Goal: Transaction & Acquisition: Purchase product/service

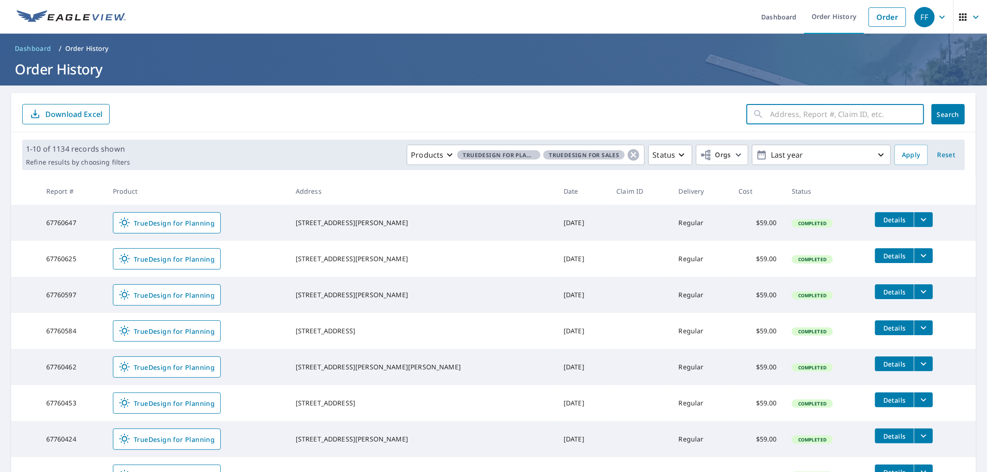
click at [770, 125] on input "text" at bounding box center [847, 114] width 154 height 26
paste input "[PERSON_NAME]"
type input "[PERSON_NAME]"
drag, startPoint x: 706, startPoint y: 114, endPoint x: 692, endPoint y: 114, distance: 14.3
click at [692, 114] on form "[PERSON_NAME] ​ Search Download Excel" at bounding box center [493, 114] width 942 height 20
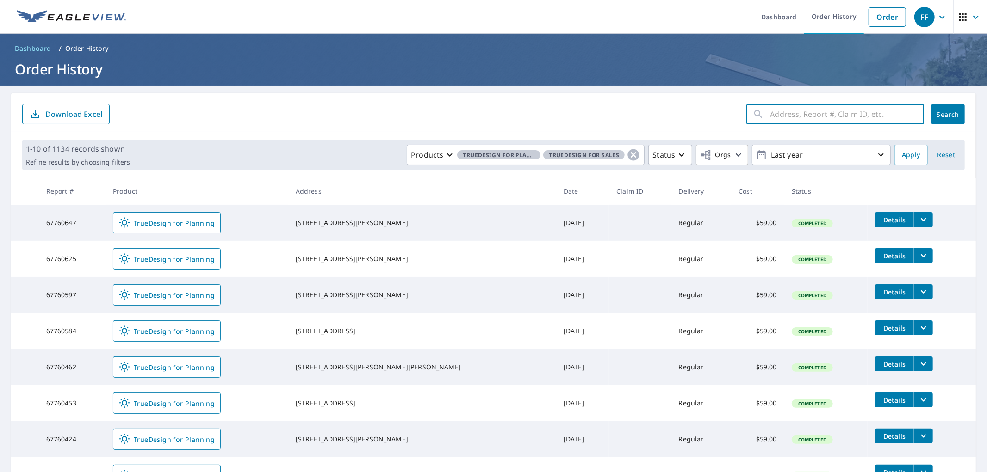
drag, startPoint x: 800, startPoint y: 110, endPoint x: 805, endPoint y: 110, distance: 5.1
click at [800, 110] on input "text" at bounding box center [847, 114] width 154 height 26
paste input "[STREET_ADDRESS]"
type input "[STREET_ADDRESS]"
click at [931, 107] on button "Search" at bounding box center [947, 114] width 33 height 20
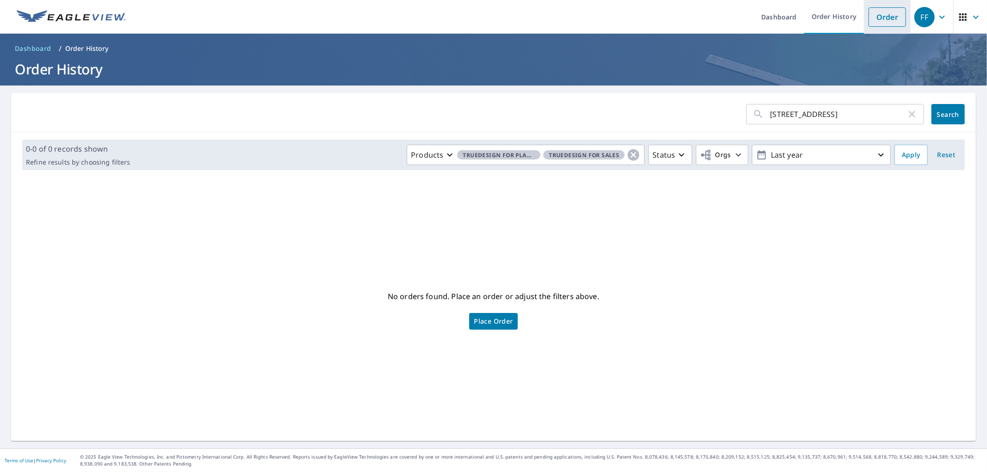
click at [886, 10] on link "Order" at bounding box center [886, 16] width 37 height 19
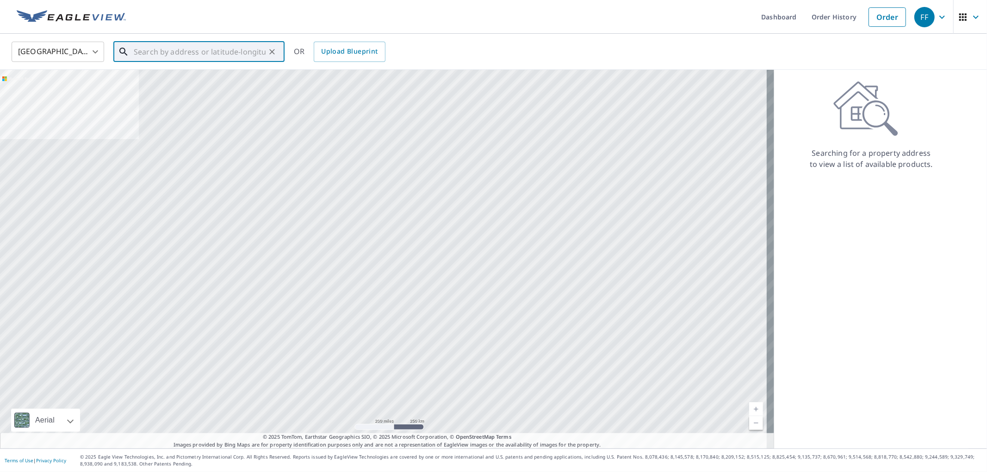
click at [221, 60] on input "text" at bounding box center [200, 52] width 132 height 26
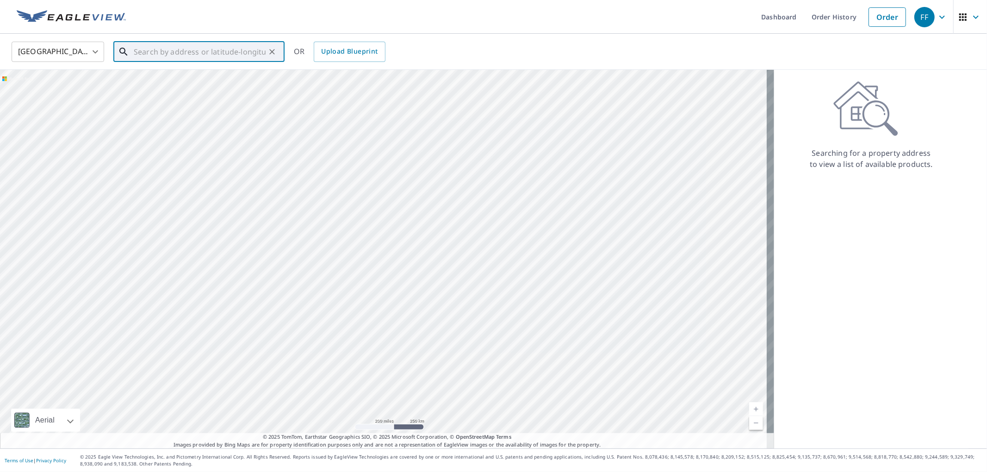
paste input "[STREET_ADDRESS]"
click at [191, 88] on p "[GEOGRAPHIC_DATA]" at bounding box center [204, 88] width 145 height 9
type input "[STREET_ADDRESS]"
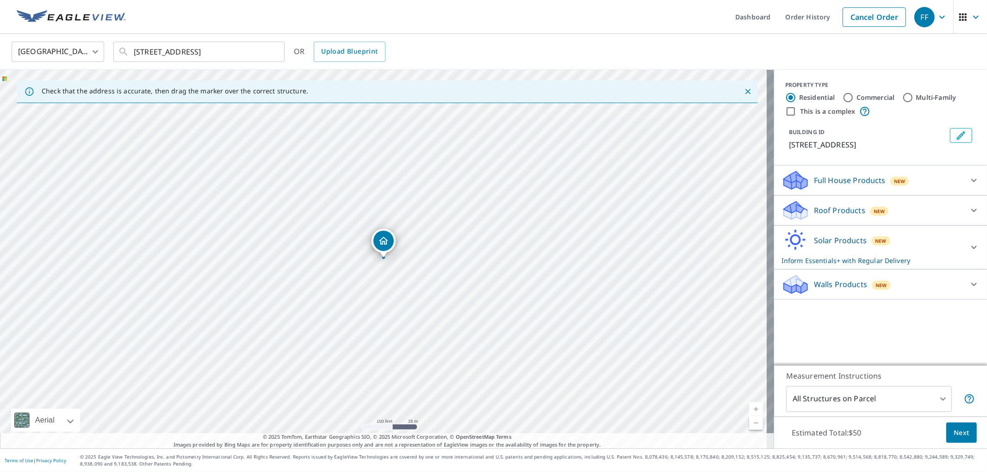
click at [881, 263] on div "Solar Products New Inform Essentials+ with Regular Delivery" at bounding box center [871, 247] width 181 height 36
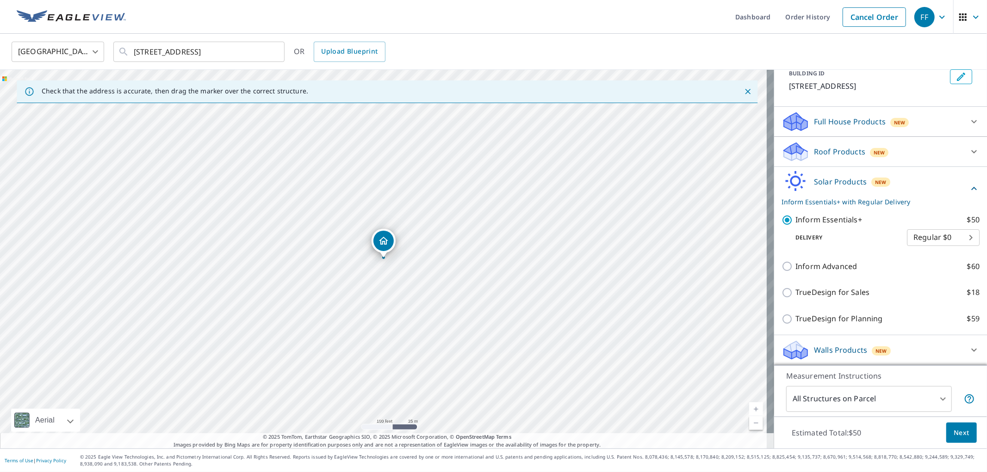
scroll to position [70, 0]
click at [835, 322] on p "TrueDesign for Planning" at bounding box center [838, 318] width 87 height 12
click at [795, 322] on input "TrueDesign for Planning $59" at bounding box center [788, 318] width 14 height 11
checkbox input "true"
checkbox input "false"
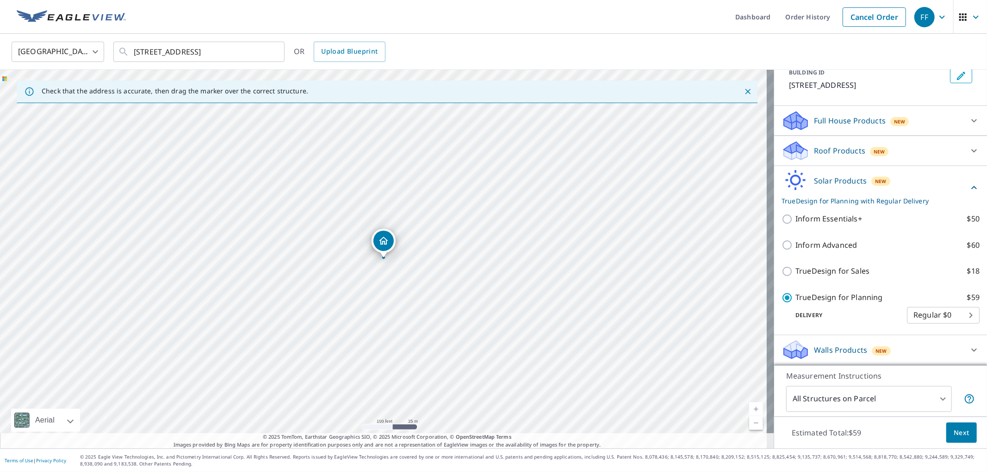
click at [954, 430] on span "Next" at bounding box center [962, 433] width 16 height 12
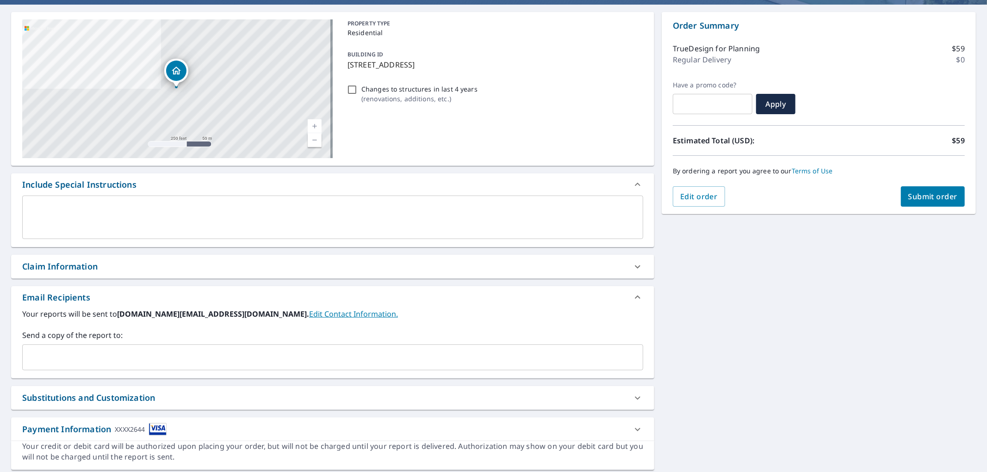
scroll to position [110, 0]
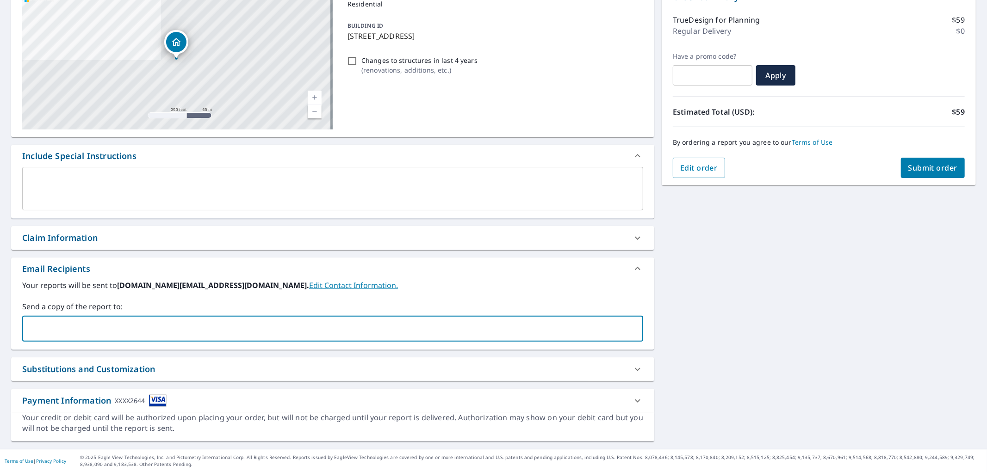
click at [264, 326] on input "text" at bounding box center [325, 329] width 599 height 18
paste input "[EMAIL_ADDRESS][DOMAIN_NAME]"
type input "[EMAIL_ADDRESS][DOMAIN_NAME]"
click at [924, 172] on span "Submit order" at bounding box center [933, 168] width 50 height 10
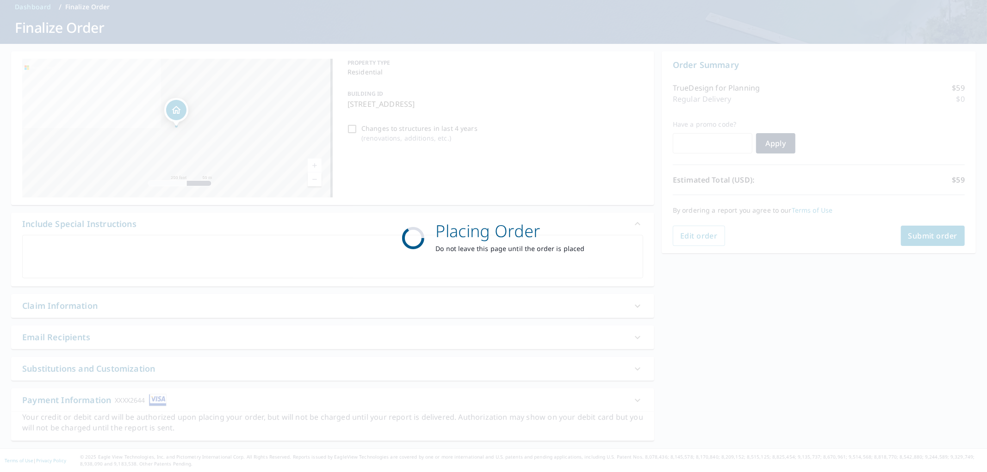
scroll to position [42, 0]
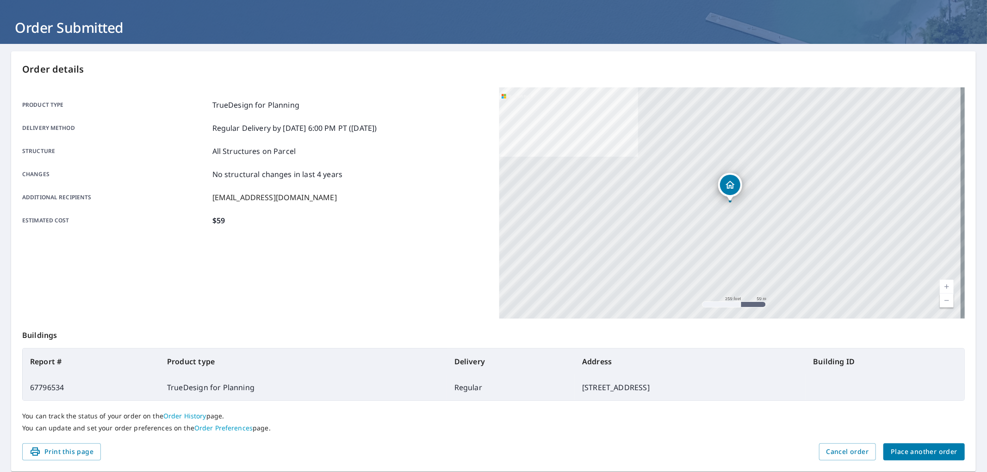
click at [904, 452] on span "Place another order" at bounding box center [924, 452] width 67 height 12
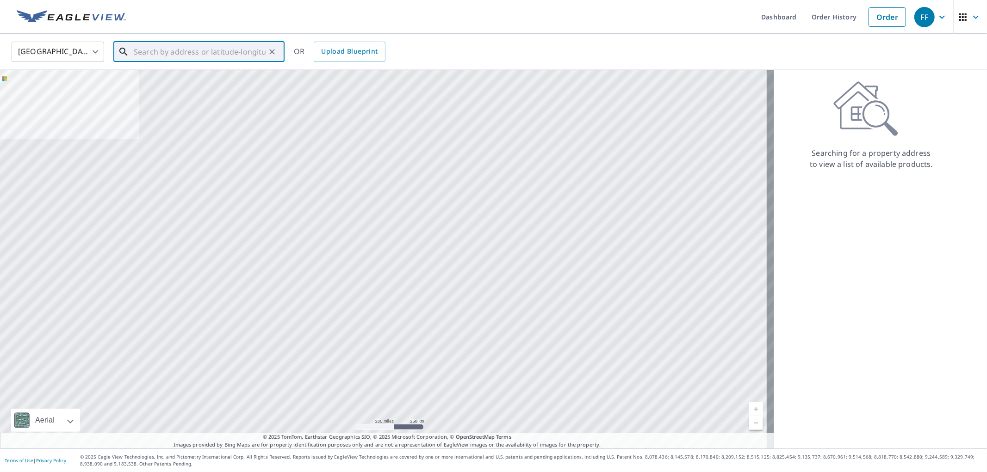
click at [255, 50] on input "text" at bounding box center [200, 52] width 132 height 26
paste input "[STREET_ADDRESS]"
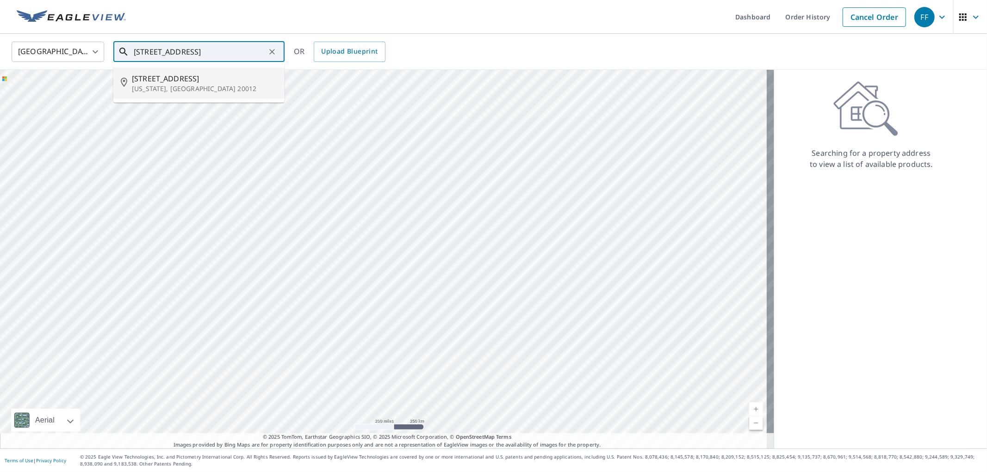
click at [225, 81] on span "[STREET_ADDRESS]" at bounding box center [204, 78] width 145 height 11
type input "[STREET_ADDRESS][US_STATE]"
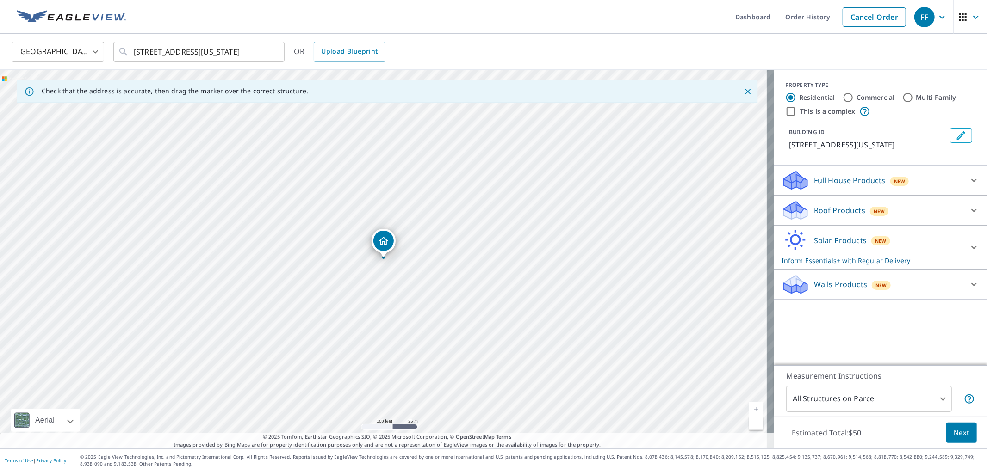
click at [827, 246] on p "Solar Products" at bounding box center [840, 240] width 53 height 11
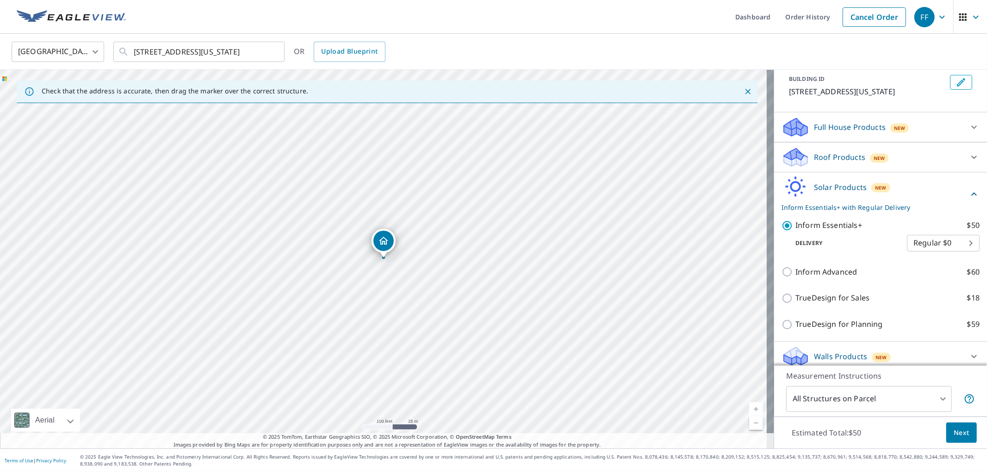
scroll to position [70, 0]
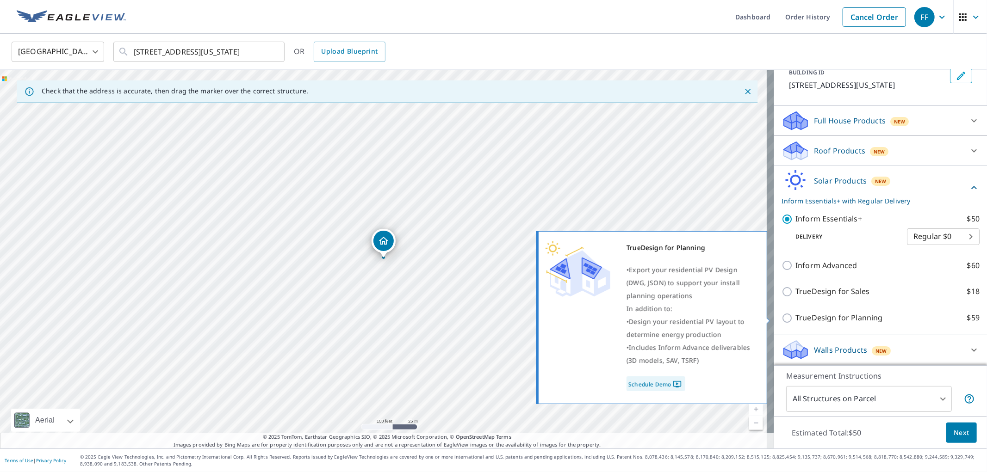
click at [848, 317] on p "TrueDesign for Planning" at bounding box center [838, 318] width 87 height 12
click at [795, 317] on input "TrueDesign for Planning $59" at bounding box center [788, 318] width 14 height 11
checkbox input "true"
checkbox input "false"
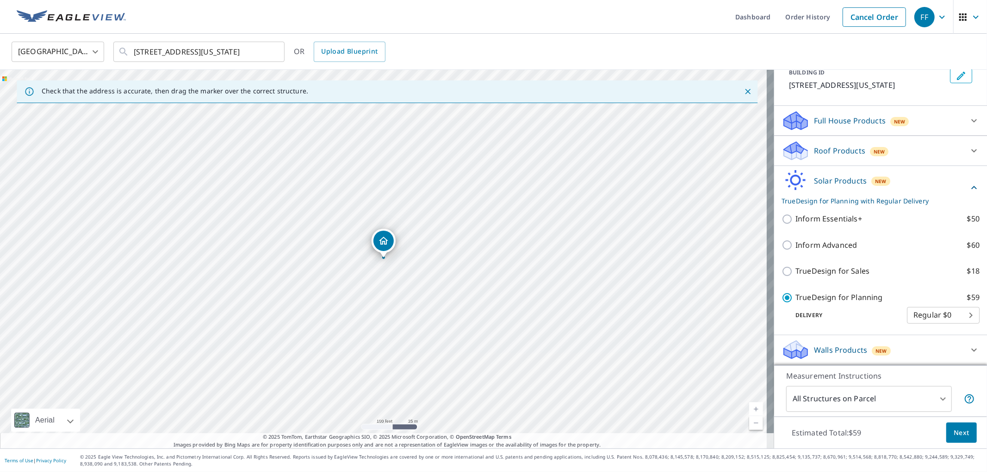
click at [966, 440] on button "Next" at bounding box center [961, 433] width 31 height 21
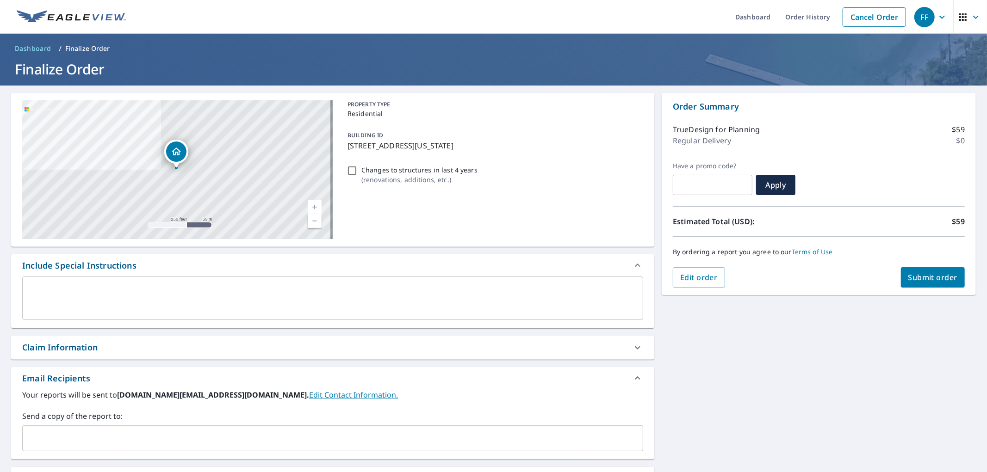
scroll to position [110, 0]
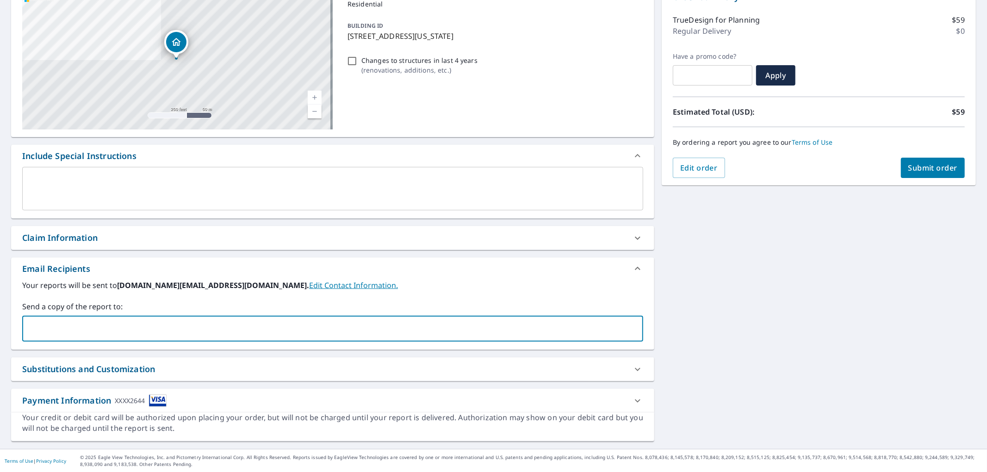
click at [372, 325] on input "text" at bounding box center [325, 329] width 599 height 18
paste input "[EMAIL_ADDRESS][DOMAIN_NAME]"
type input "[EMAIL_ADDRESS][DOMAIN_NAME]"
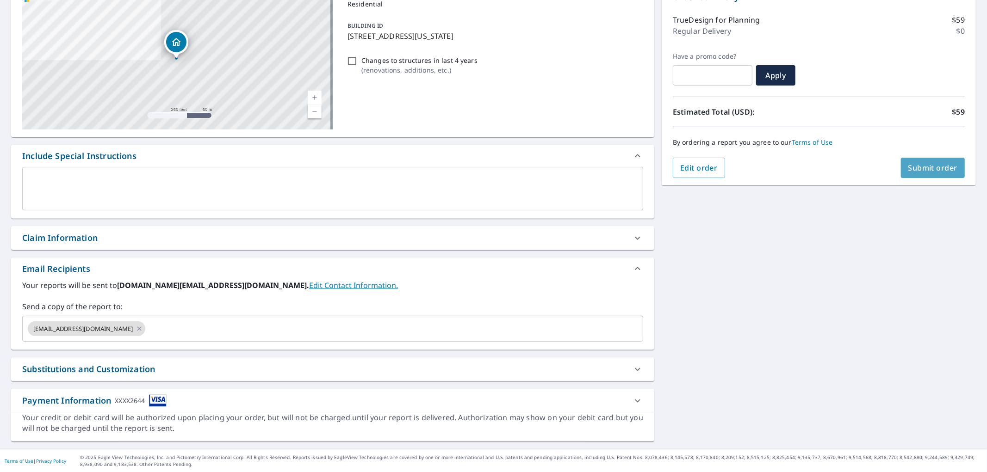
click at [926, 172] on span "Submit order" at bounding box center [933, 168] width 50 height 10
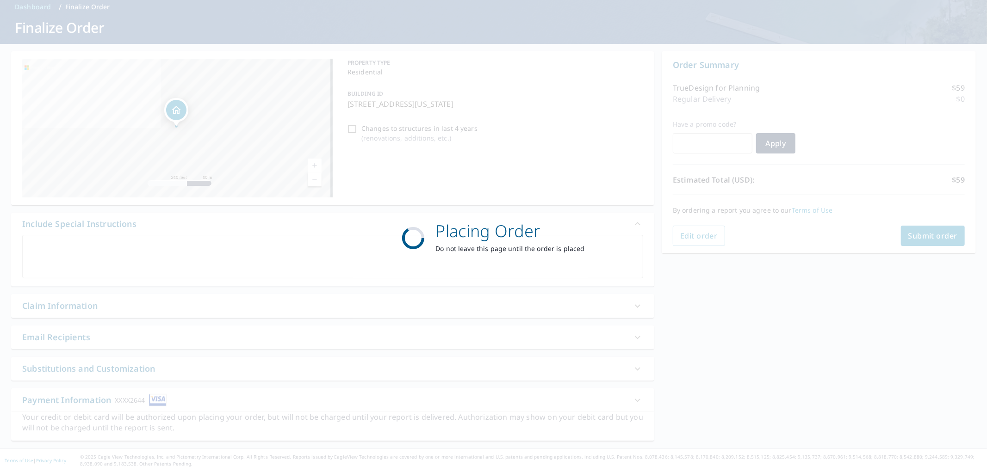
scroll to position [42, 0]
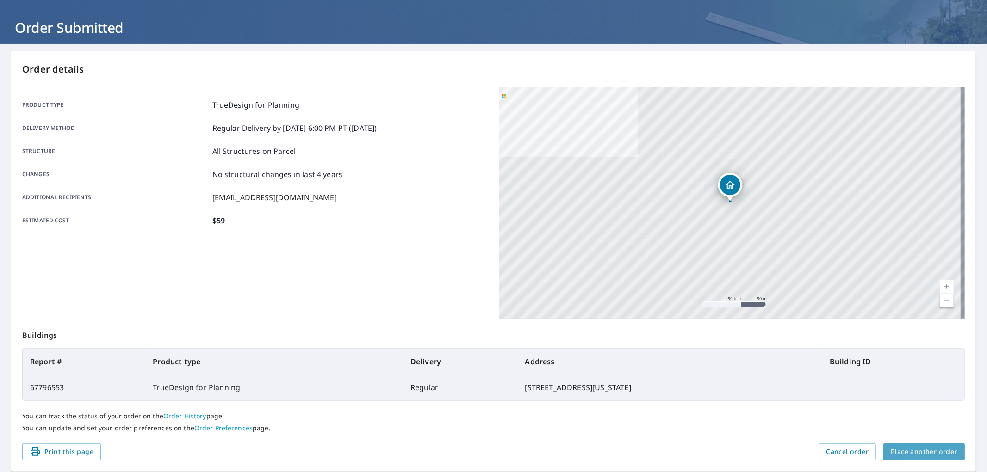
click at [904, 453] on span "Place another order" at bounding box center [924, 452] width 67 height 12
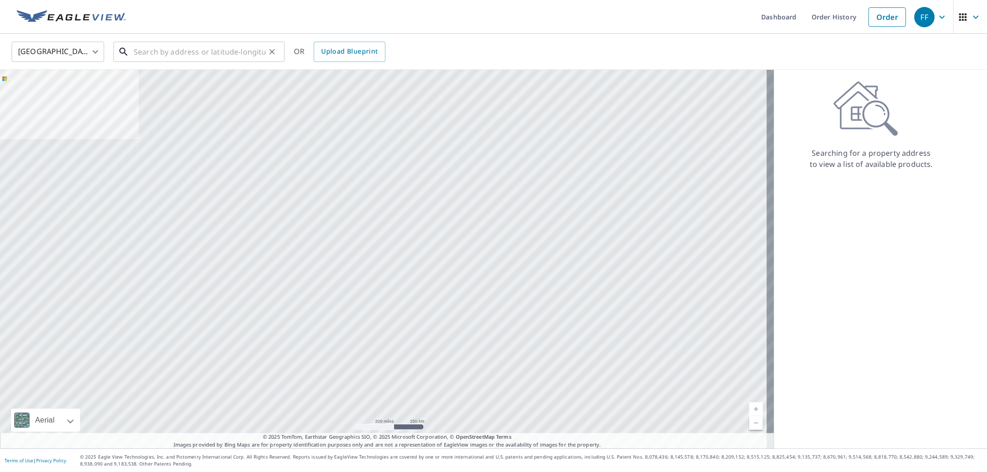
click at [212, 41] on input "text" at bounding box center [200, 52] width 132 height 26
paste input "[STREET_ADDRESS][PERSON_NAME]"
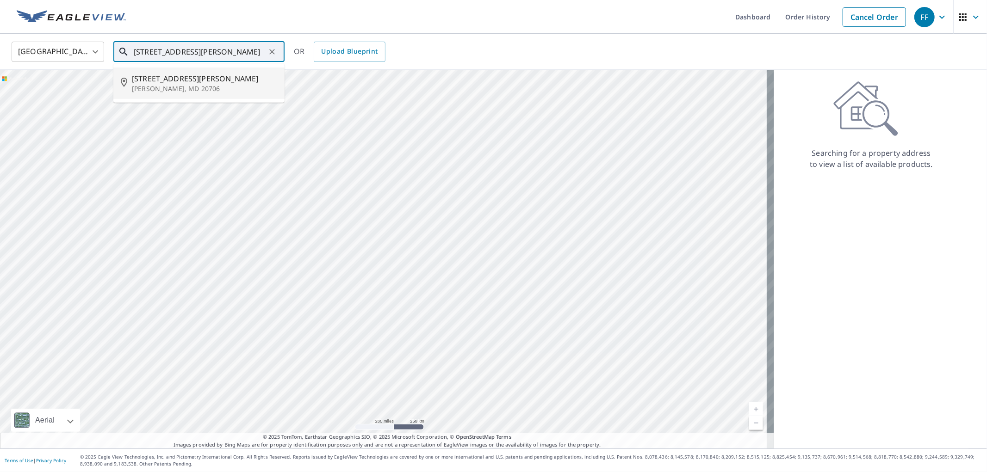
click at [221, 73] on span "[STREET_ADDRESS][PERSON_NAME]" at bounding box center [204, 78] width 145 height 11
type input "[STREET_ADDRESS][PERSON_NAME][PERSON_NAME]"
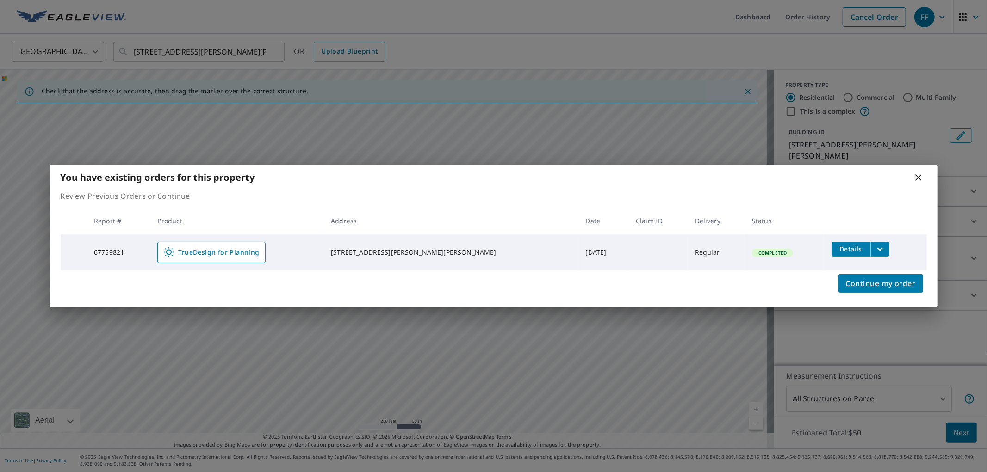
click at [910, 179] on div "You have existing orders for this property" at bounding box center [494, 177] width 888 height 25
click at [921, 177] on icon at bounding box center [918, 177] width 11 height 11
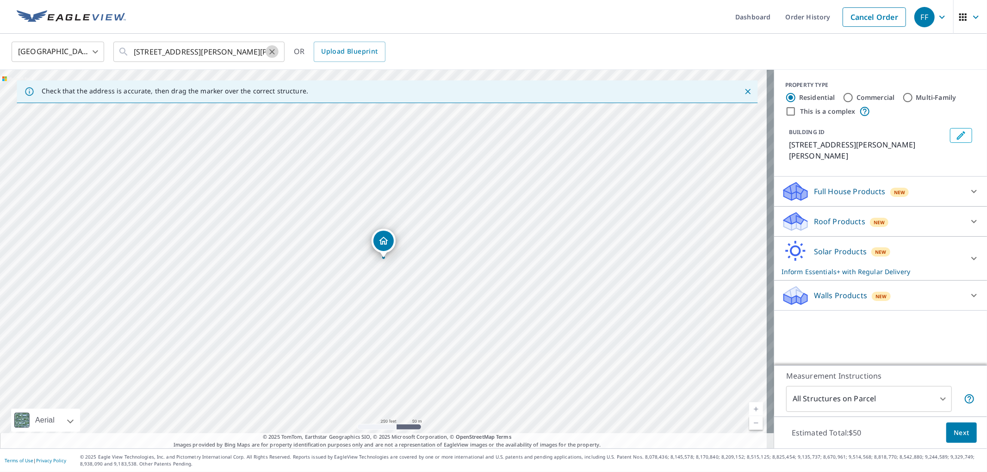
click at [270, 54] on icon "Clear" at bounding box center [271, 51] width 9 height 9
click at [201, 40] on input "text" at bounding box center [200, 52] width 132 height 26
paste input "[STREET_ADDRESS]"
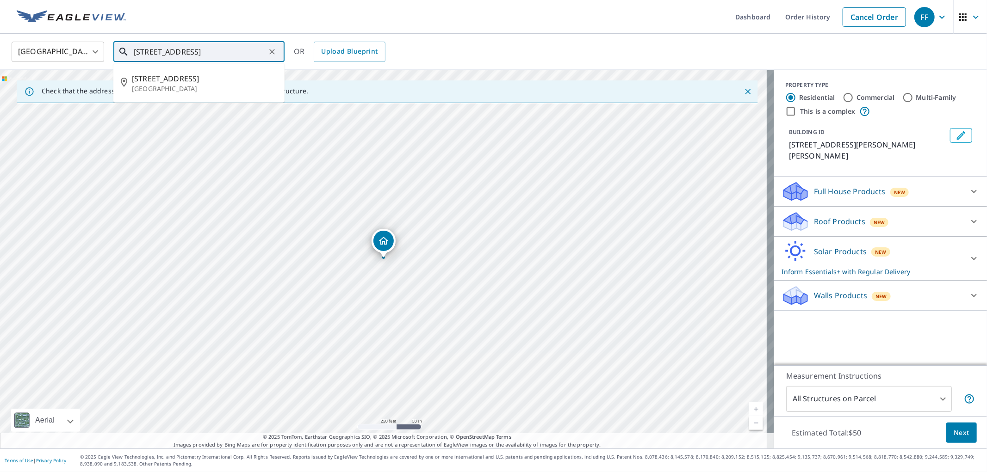
click at [207, 85] on p "[GEOGRAPHIC_DATA]" at bounding box center [204, 88] width 145 height 9
type input "[STREET_ADDRESS]"
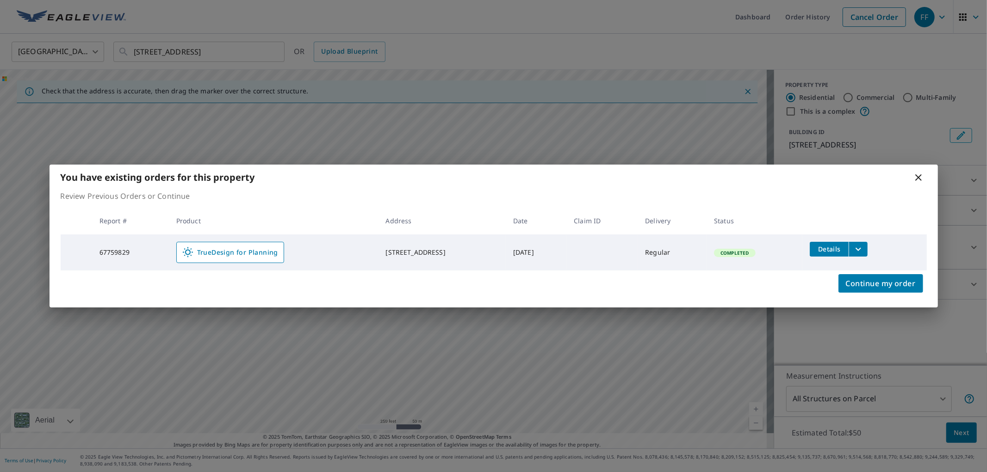
click at [914, 177] on icon at bounding box center [918, 177] width 11 height 11
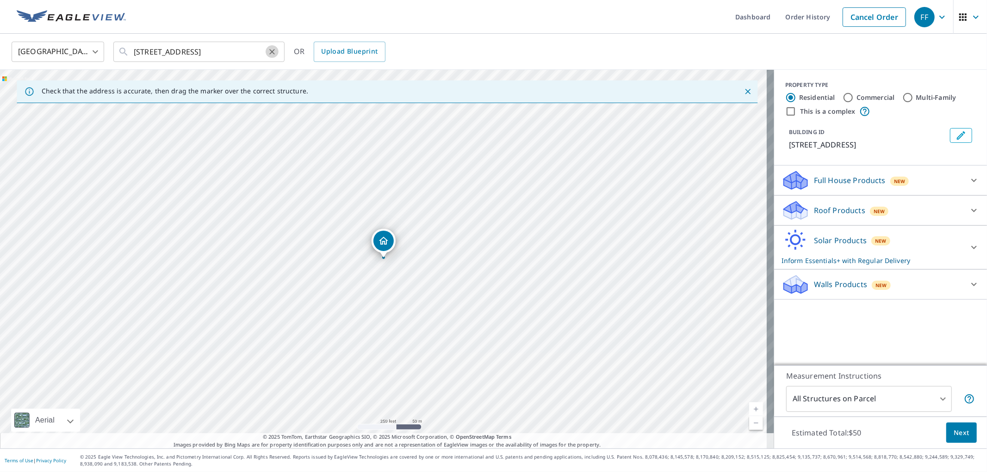
drag, startPoint x: 275, startPoint y: 55, endPoint x: 631, endPoint y: 112, distance: 360.8
click at [275, 53] on icon "Clear" at bounding box center [271, 51] width 9 height 9
click at [252, 49] on input "text" at bounding box center [200, 52] width 132 height 26
paste input "486 Shore Dr"
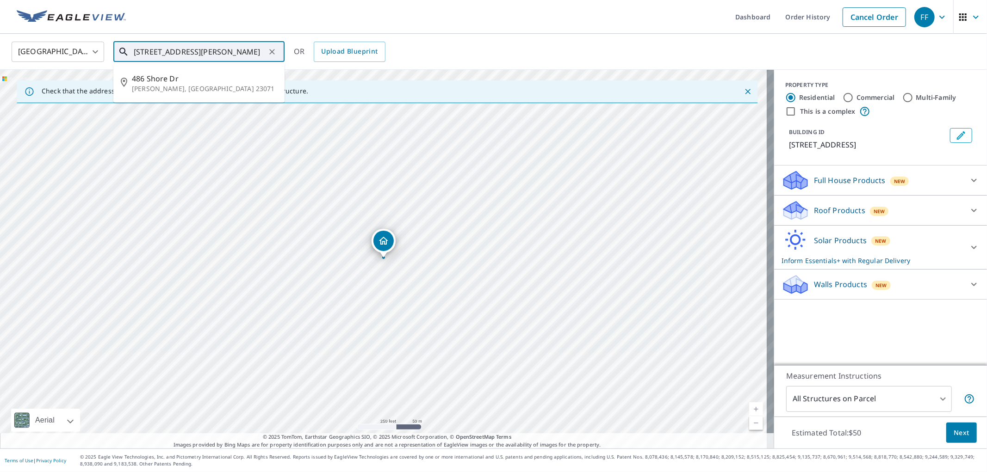
type input "[STREET_ADDRESS][PERSON_NAME]"
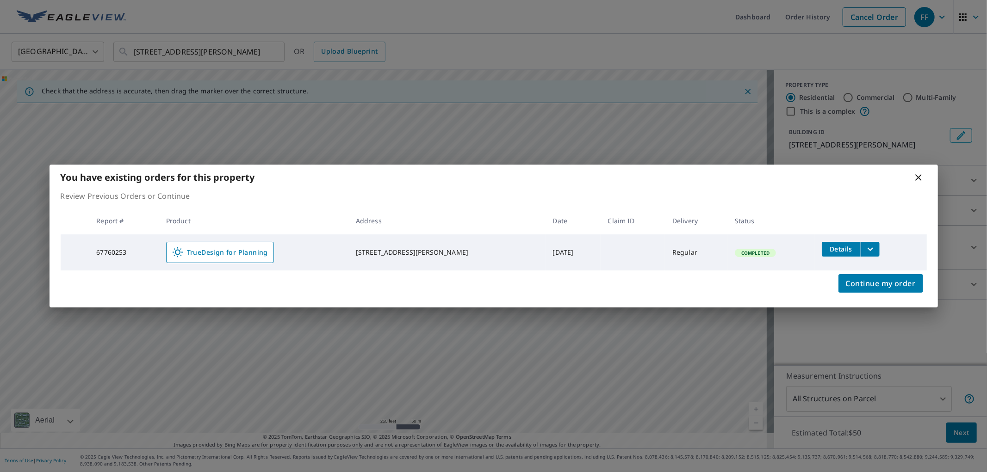
click at [919, 181] on icon at bounding box center [918, 177] width 11 height 11
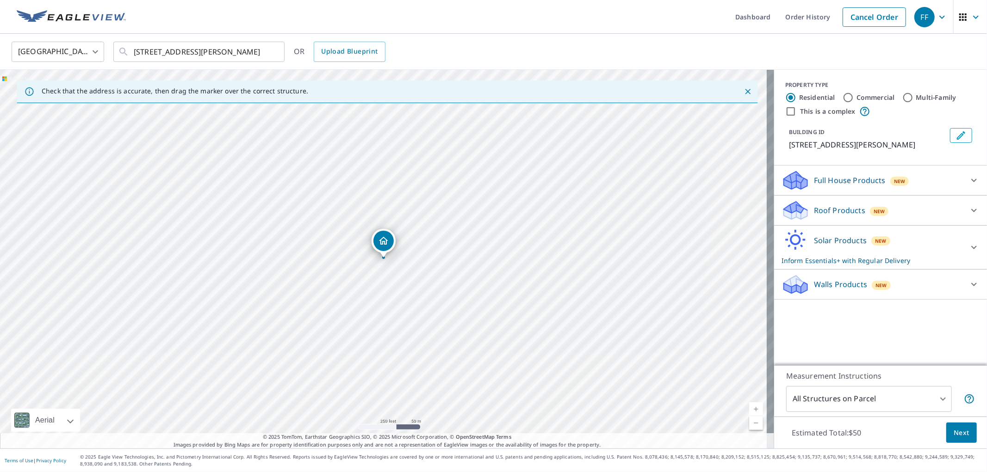
click at [108, 19] on img at bounding box center [71, 17] width 109 height 14
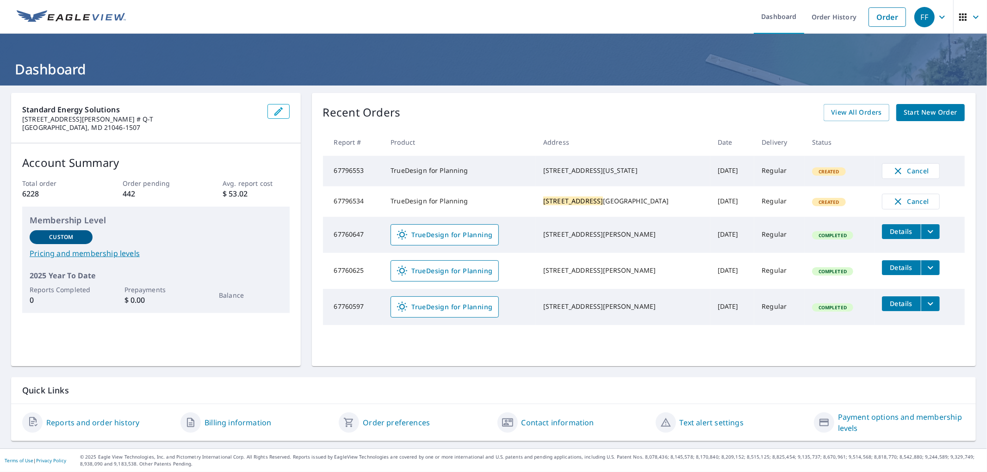
click at [92, 20] on img at bounding box center [71, 17] width 109 height 14
click at [874, 10] on link "Order" at bounding box center [886, 16] width 37 height 19
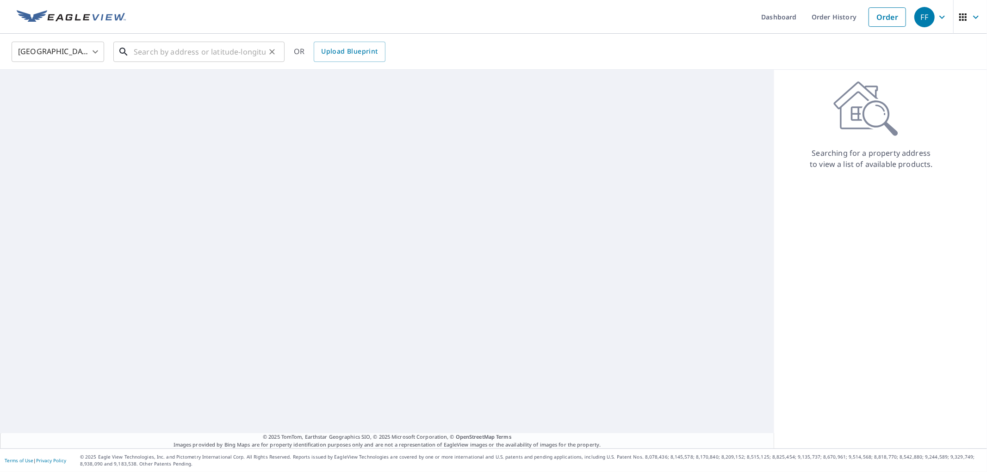
click at [192, 55] on input "text" at bounding box center [200, 52] width 132 height 26
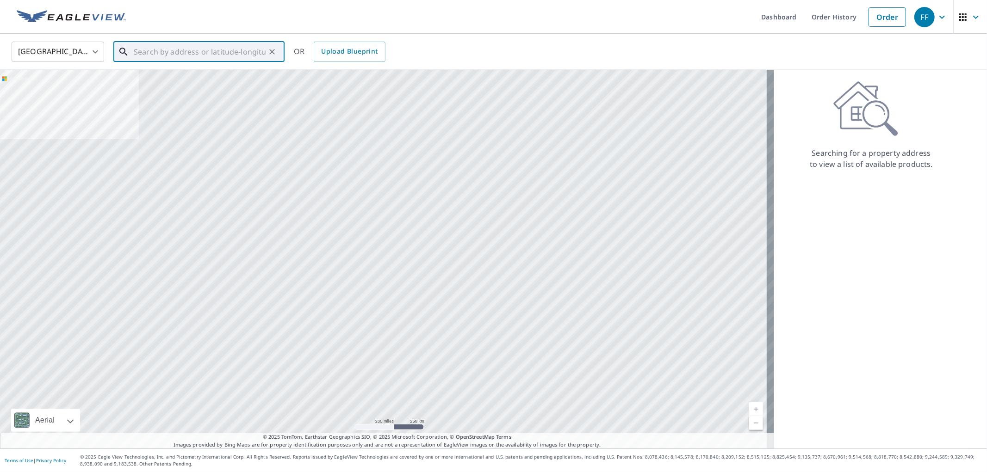
paste input "[STREET_ADDRESS]"
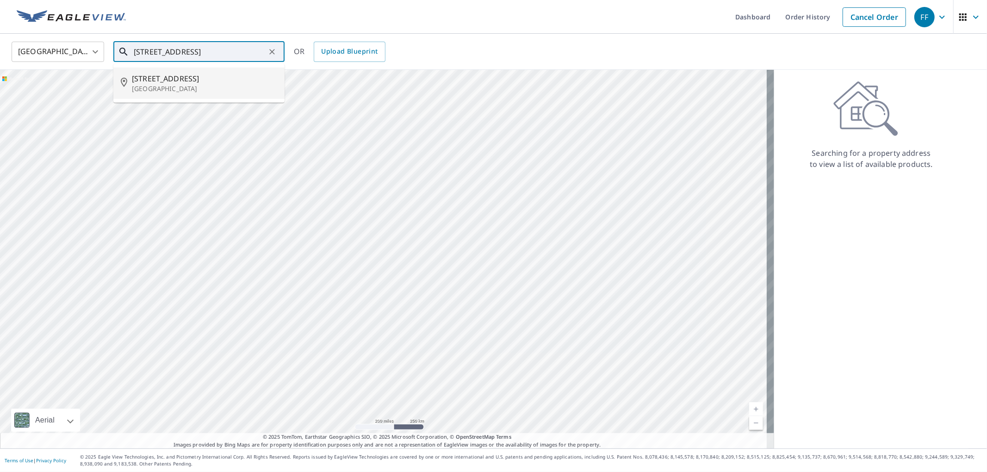
click at [192, 73] on span "[STREET_ADDRESS]" at bounding box center [204, 78] width 145 height 11
type input "[STREET_ADDRESS]"
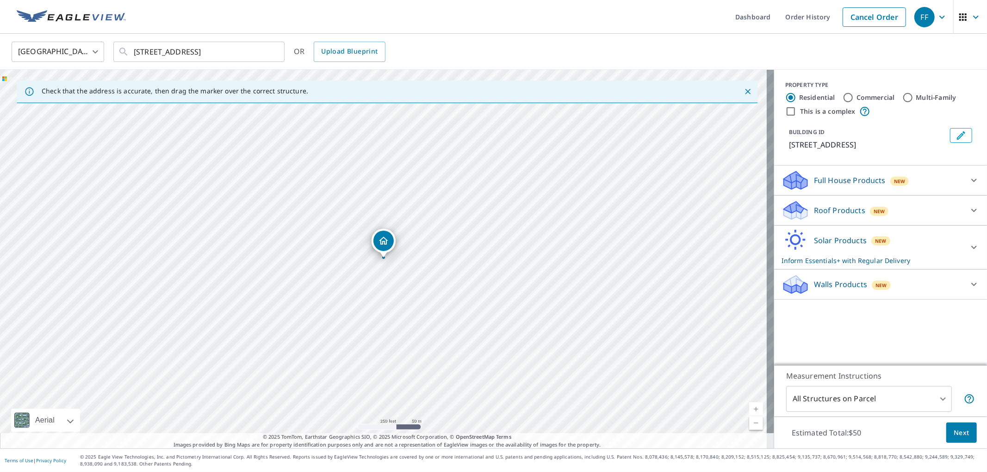
click at [814, 236] on p "Solar Products" at bounding box center [840, 240] width 53 height 11
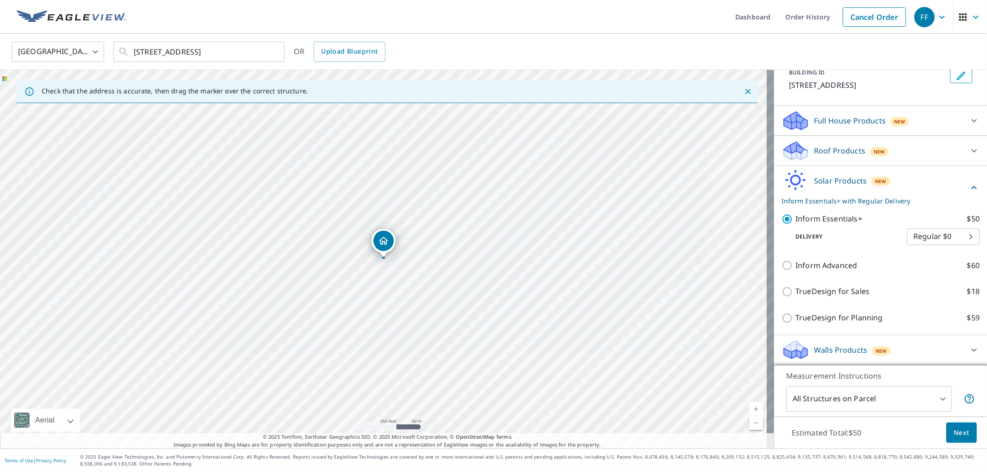
scroll to position [68, 0]
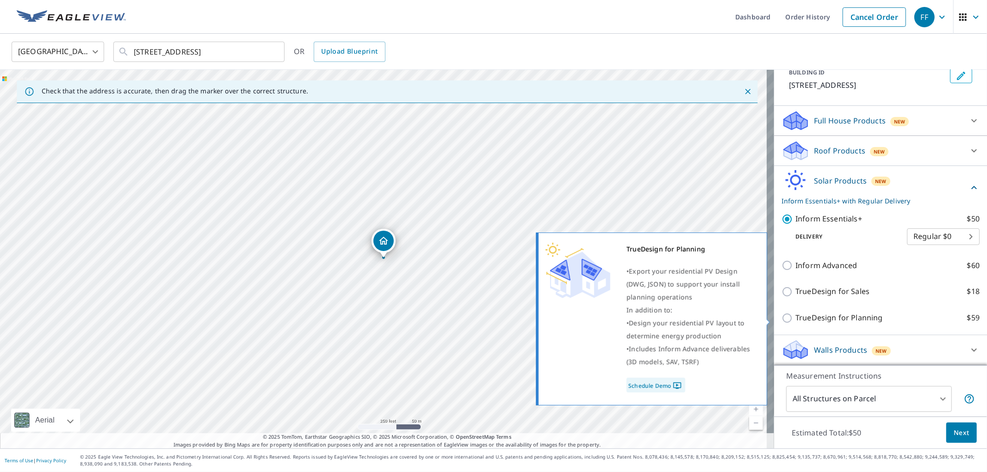
click at [835, 322] on p "TrueDesign for Planning" at bounding box center [838, 318] width 87 height 12
click at [795, 322] on input "TrueDesign for Planning $59" at bounding box center [788, 318] width 14 height 11
checkbox input "true"
checkbox input "false"
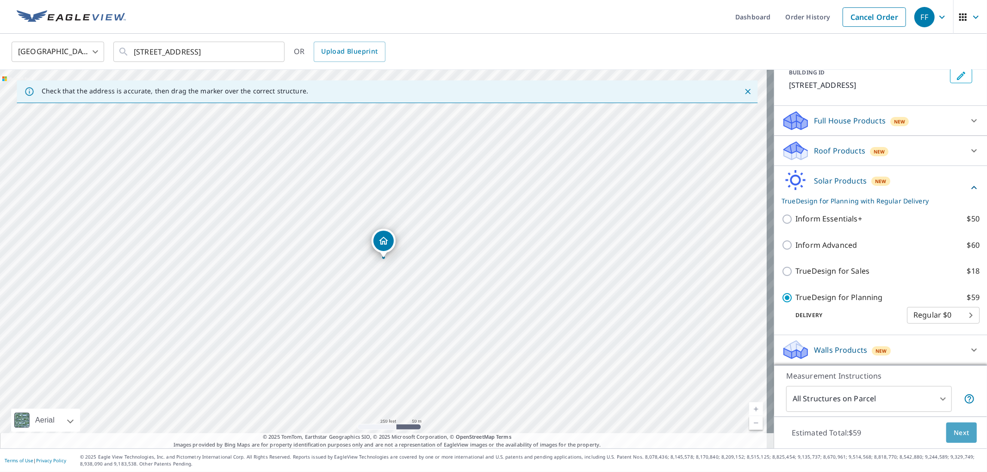
click at [955, 428] on span "Next" at bounding box center [962, 433] width 16 height 12
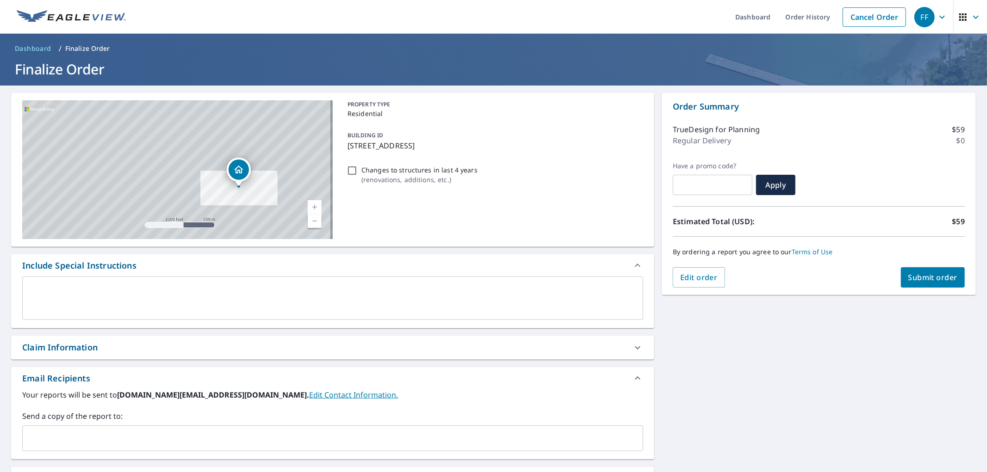
scroll to position [51, 0]
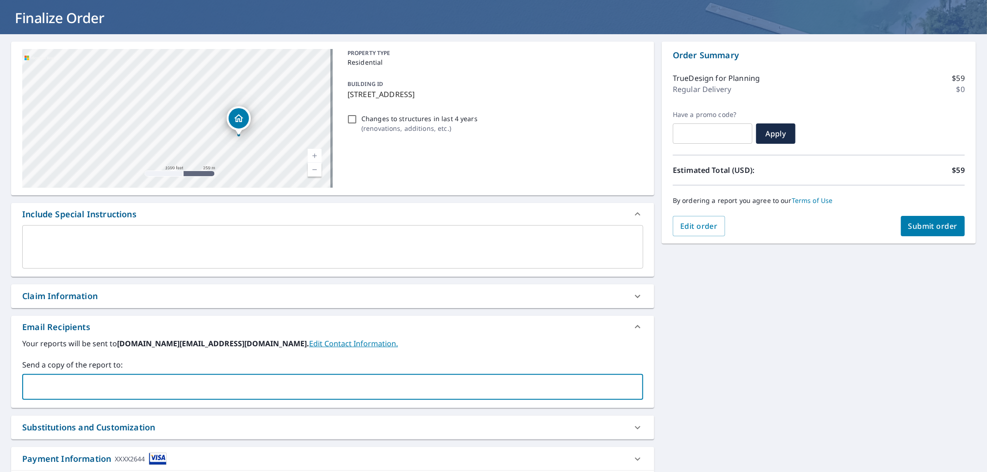
click at [264, 382] on input "text" at bounding box center [325, 387] width 599 height 18
paste input "[EMAIL_ADDRESS][DOMAIN_NAME]"
type input "[EMAIL_ADDRESS][DOMAIN_NAME]"
click at [922, 229] on span "Submit order" at bounding box center [933, 226] width 50 height 10
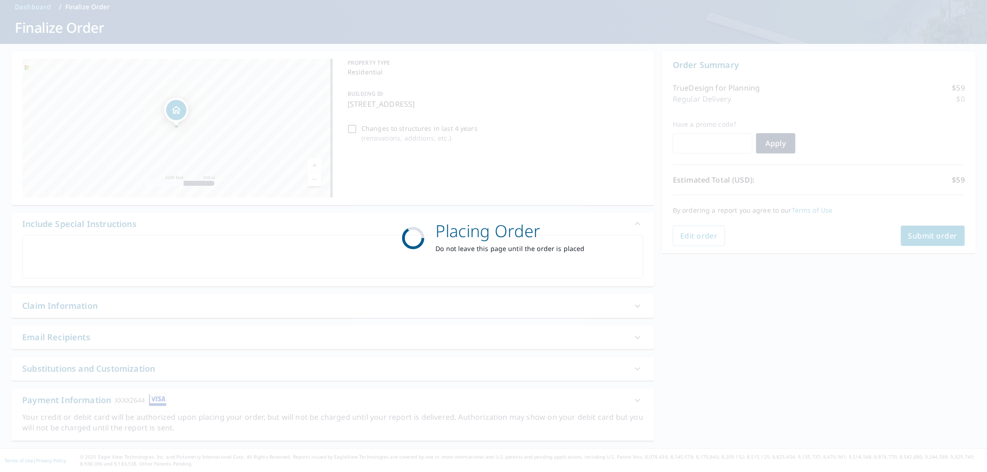
scroll to position [42, 0]
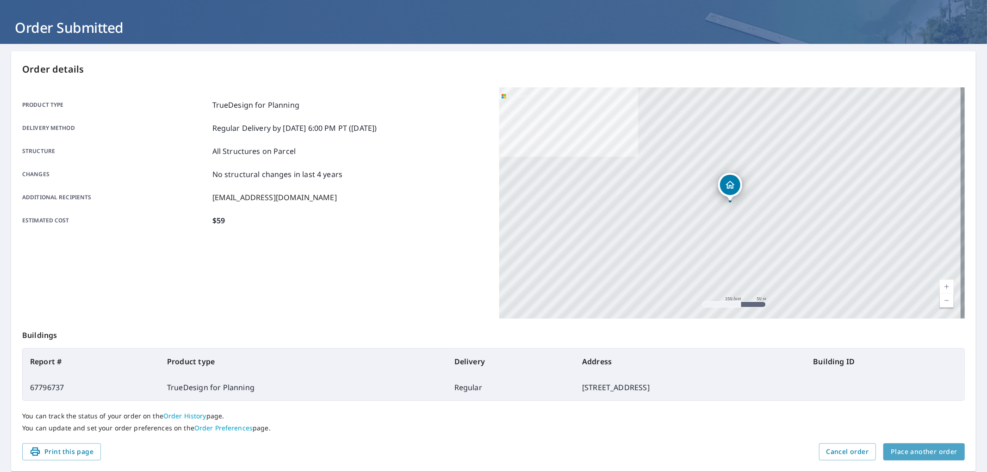
click at [929, 452] on span "Place another order" at bounding box center [924, 452] width 67 height 12
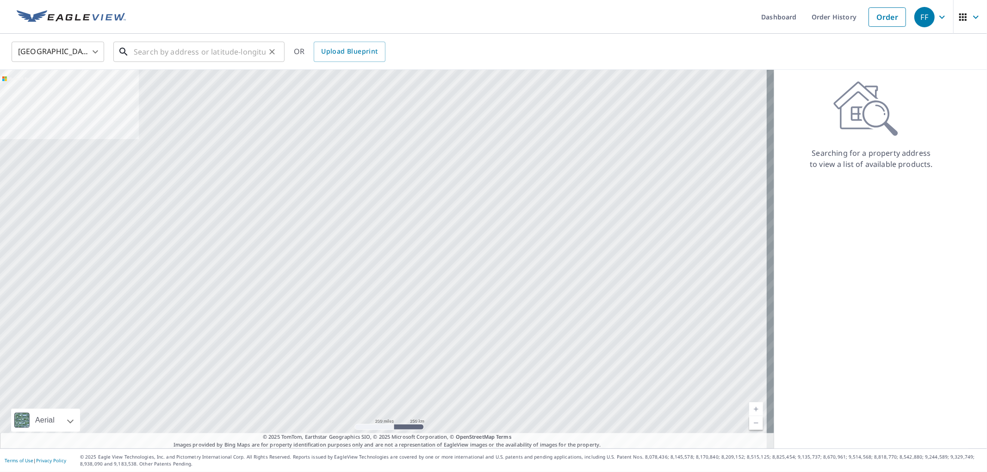
click at [215, 56] on input "text" at bounding box center [200, 52] width 132 height 26
paste input "1015 [PERSON_NAME] Ave"
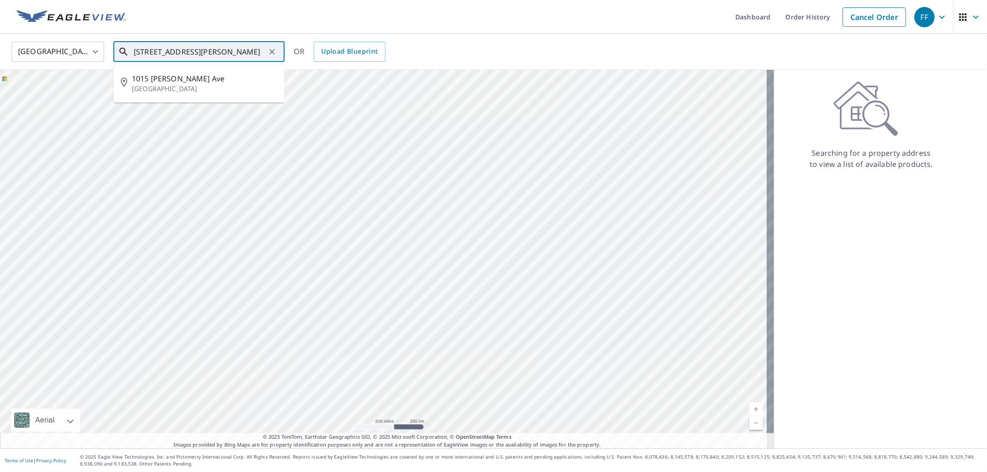
click at [242, 76] on span "1015 [PERSON_NAME] Ave" at bounding box center [204, 78] width 145 height 11
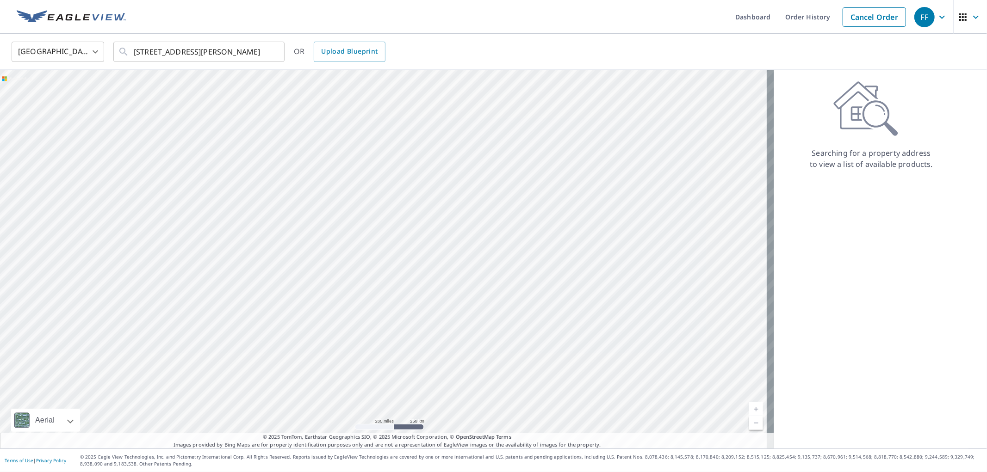
type input "[STREET_ADDRESS][PERSON_NAME]"
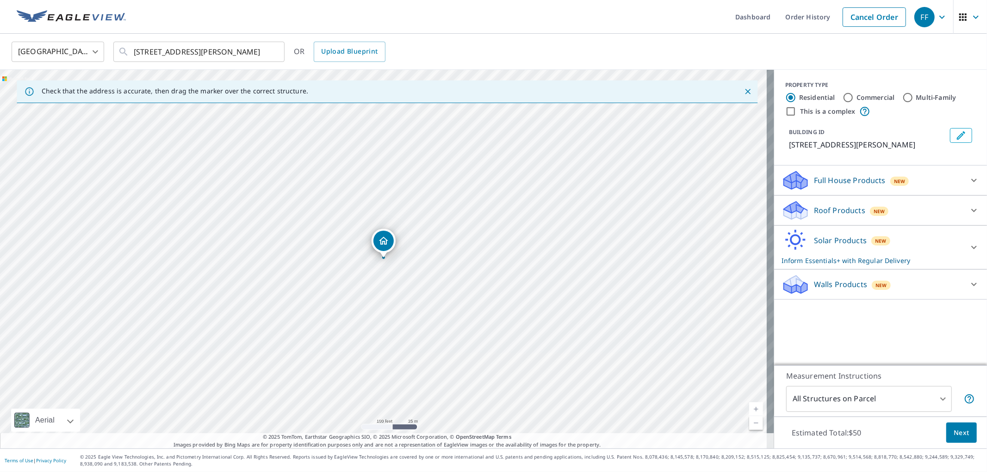
click at [854, 245] on p "Solar Products" at bounding box center [840, 240] width 53 height 11
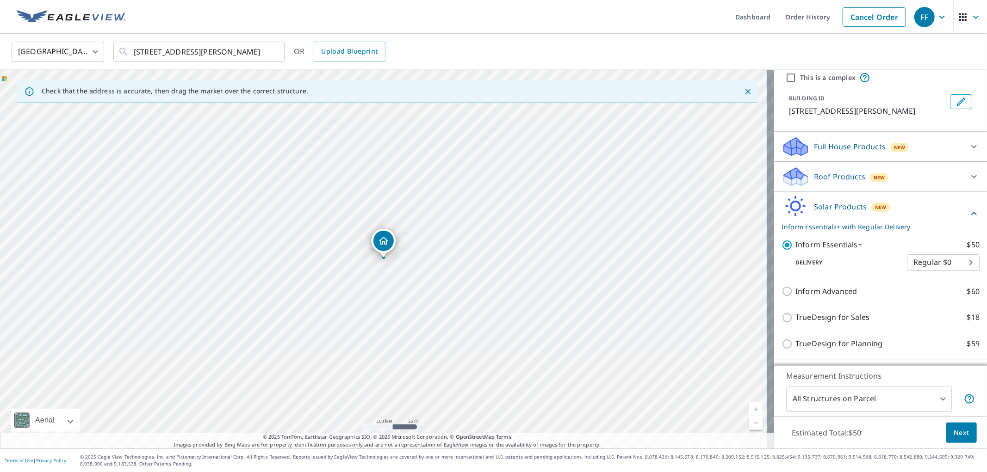
scroll to position [52, 0]
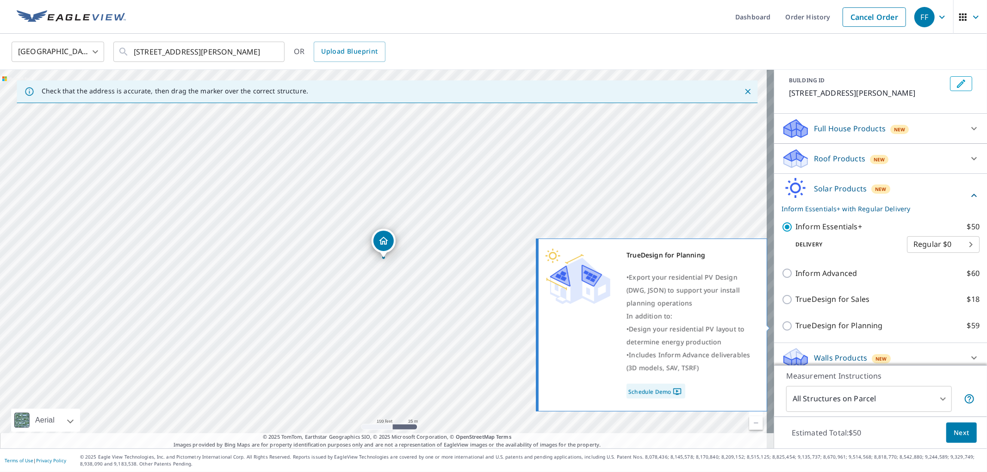
click at [823, 328] on p "TrueDesign for Planning" at bounding box center [838, 326] width 87 height 12
click at [795, 328] on input "TrueDesign for Planning $59" at bounding box center [788, 326] width 14 height 11
checkbox input "true"
checkbox input "false"
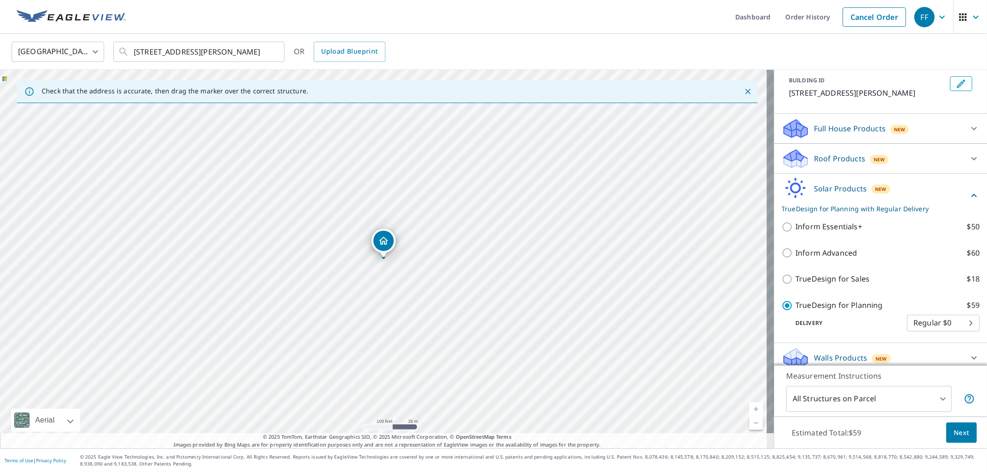
click at [954, 431] on span "Next" at bounding box center [962, 433] width 16 height 12
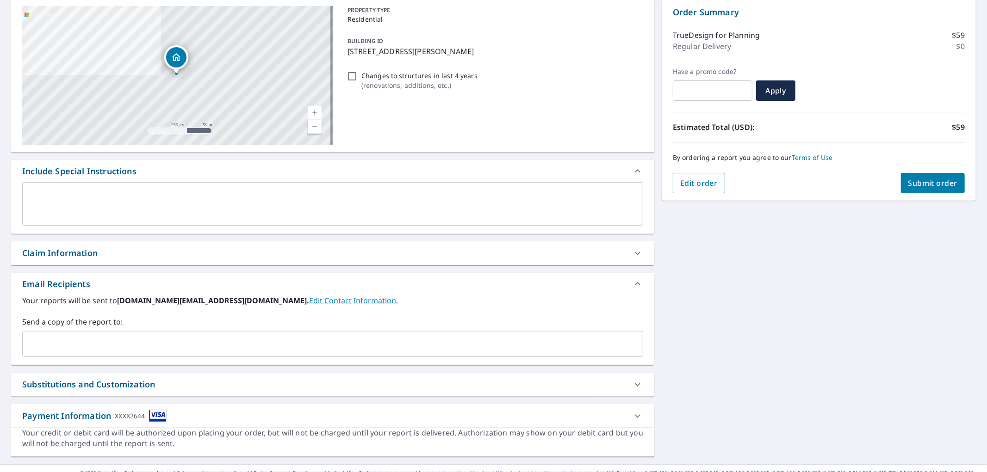
scroll to position [103, 0]
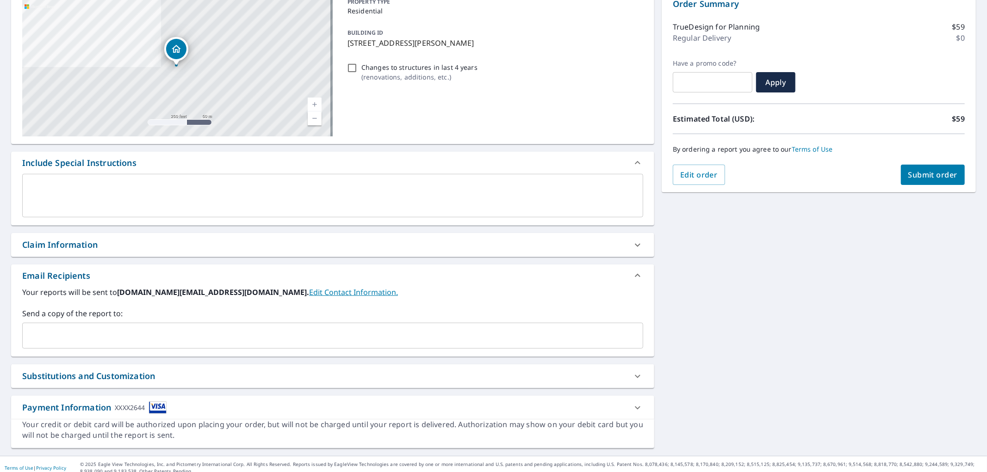
click at [352, 348] on div "​" at bounding box center [332, 336] width 621 height 26
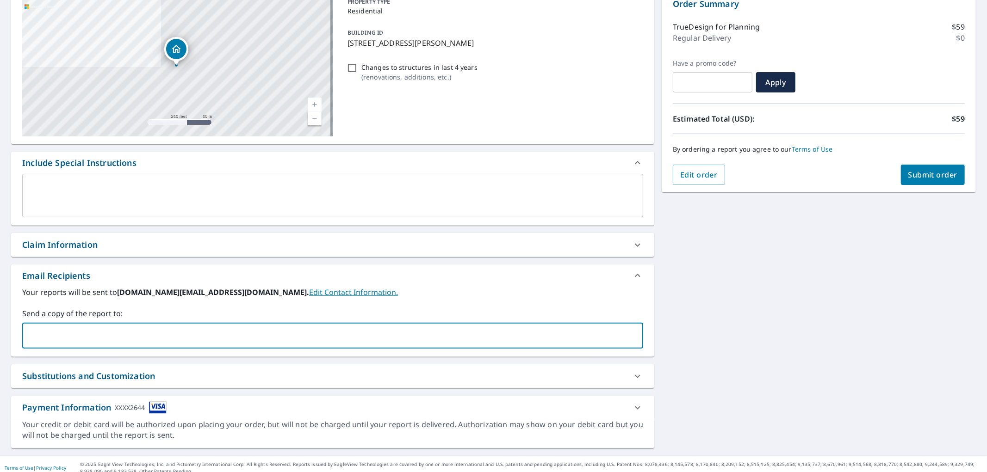
paste input "[EMAIL_ADDRESS][DOMAIN_NAME]"
type input "[EMAIL_ADDRESS][DOMAIN_NAME]"
click at [931, 176] on span "Submit order" at bounding box center [933, 175] width 50 height 10
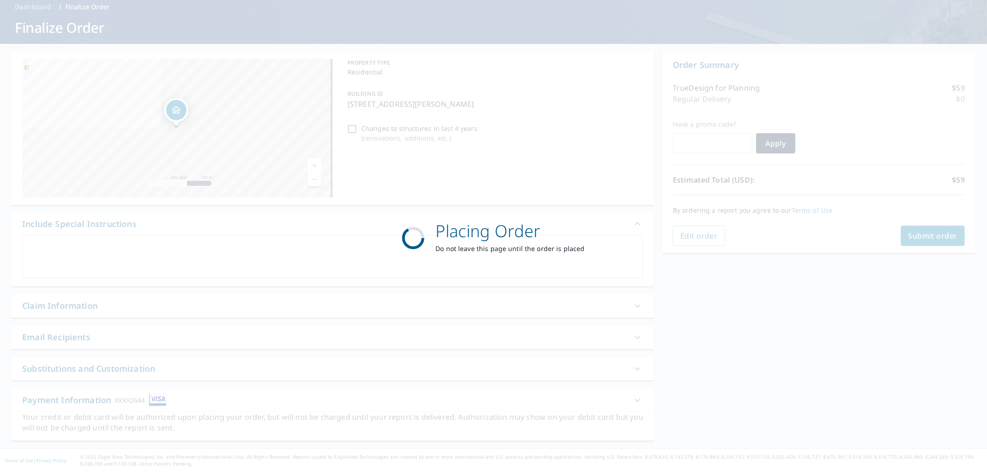
scroll to position [42, 0]
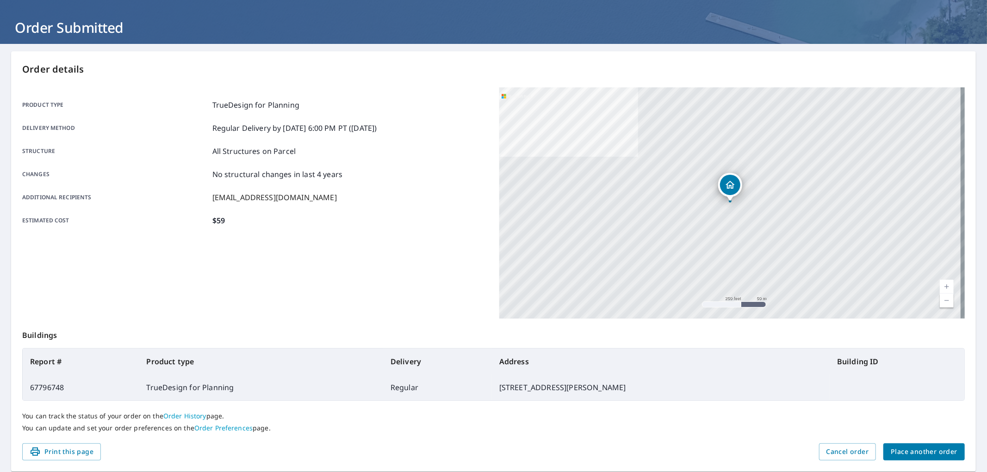
click at [898, 445] on div "Order details Product type TrueDesign for Planning Delivery method Regular Deli…" at bounding box center [493, 261] width 965 height 421
click at [924, 454] on span "Place another order" at bounding box center [924, 452] width 67 height 12
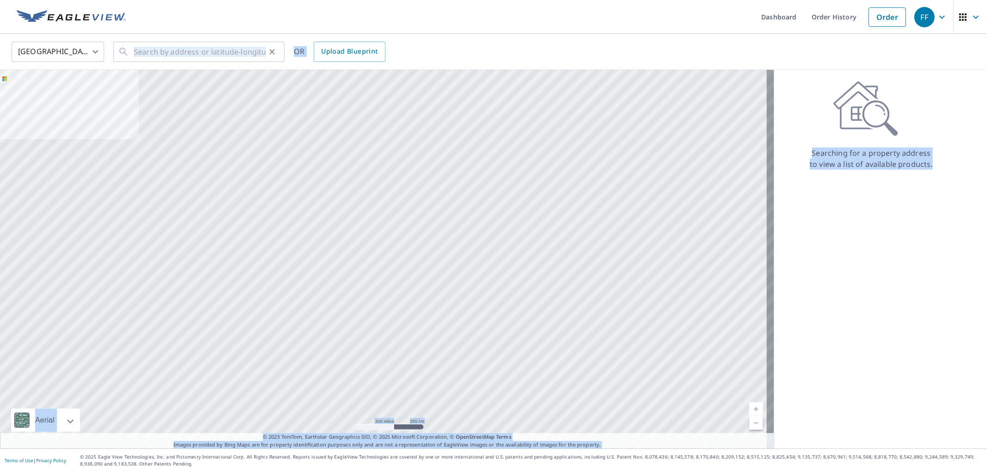
drag, startPoint x: 279, startPoint y: 53, endPoint x: 270, endPoint y: 49, distance: 9.5
click at [277, 53] on div "​" at bounding box center [198, 52] width 171 height 20
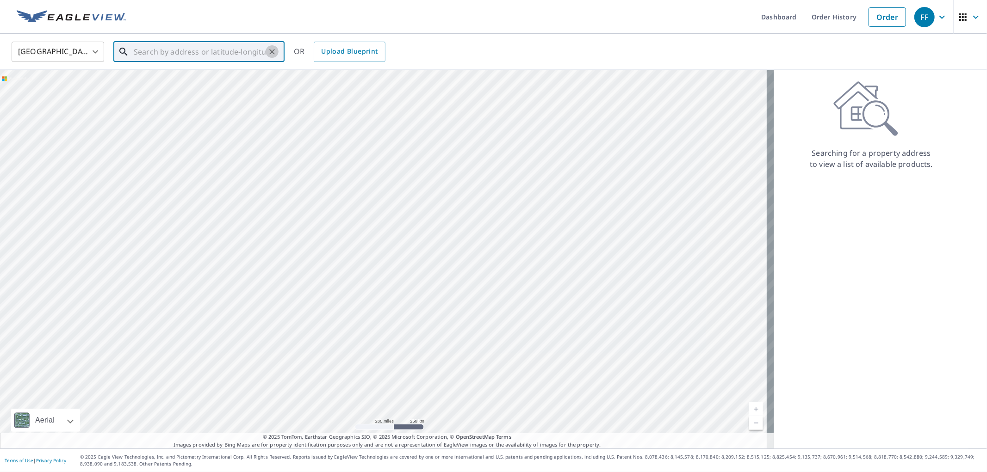
click at [270, 49] on icon "Clear" at bounding box center [272, 52] width 6 height 6
click at [241, 47] on input "text" at bounding box center [200, 52] width 132 height 26
paste input "[STREET_ADDRESS]"
type input "[STREET_ADDRESS]"
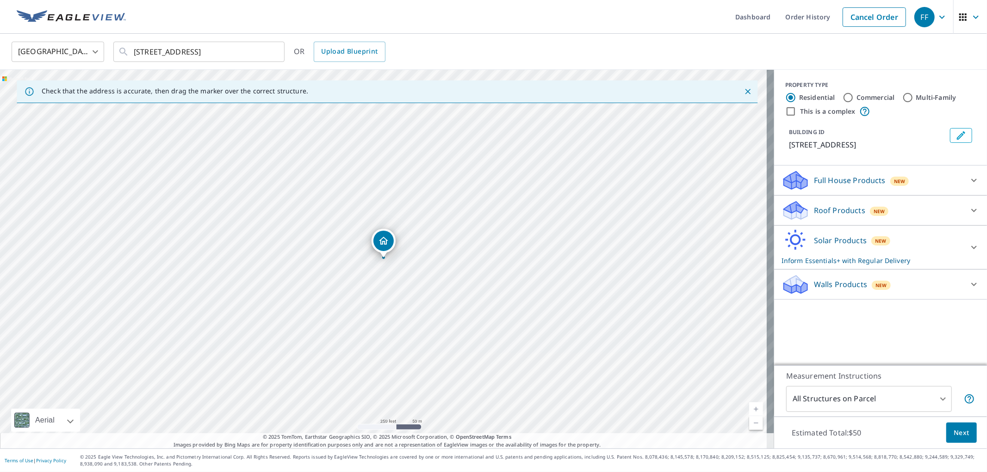
click at [872, 290] on div "New" at bounding box center [881, 285] width 19 height 9
click at [862, 260] on div "Solar Products New Inform Essentials+ with Regular Delivery" at bounding box center [871, 247] width 181 height 36
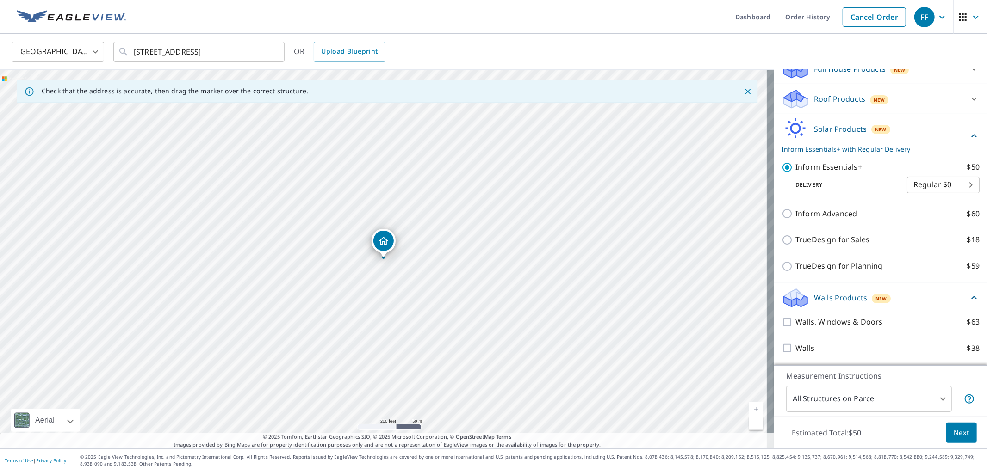
scroll to position [119, 0]
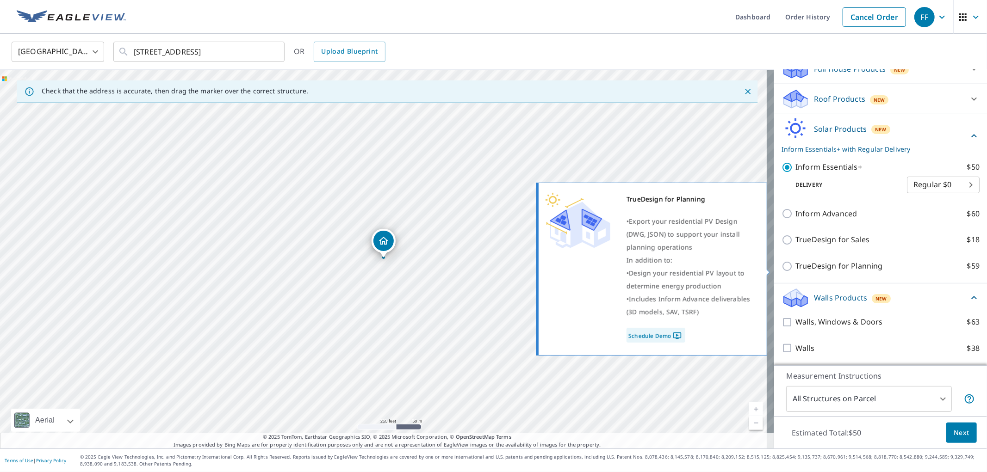
click at [845, 269] on p "TrueDesign for Planning" at bounding box center [838, 266] width 87 height 12
click at [795, 269] on input "TrueDesign for Planning $59" at bounding box center [788, 266] width 14 height 11
checkbox input "true"
checkbox input "false"
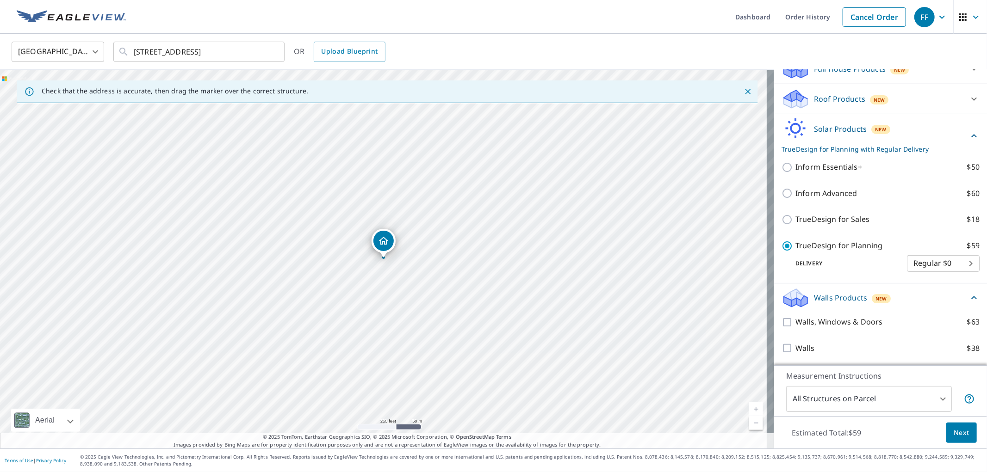
click at [963, 430] on button "Next" at bounding box center [961, 433] width 31 height 21
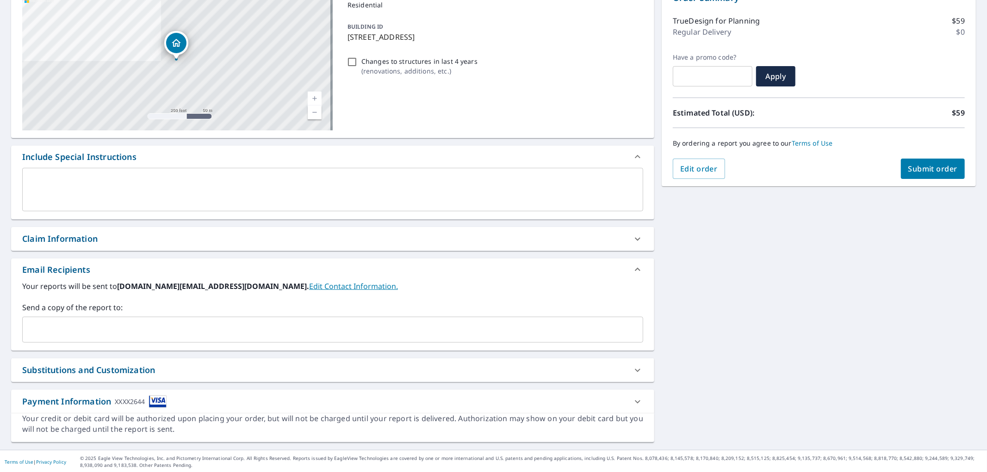
scroll to position [110, 0]
click at [392, 328] on input "text" at bounding box center [325, 329] width 599 height 18
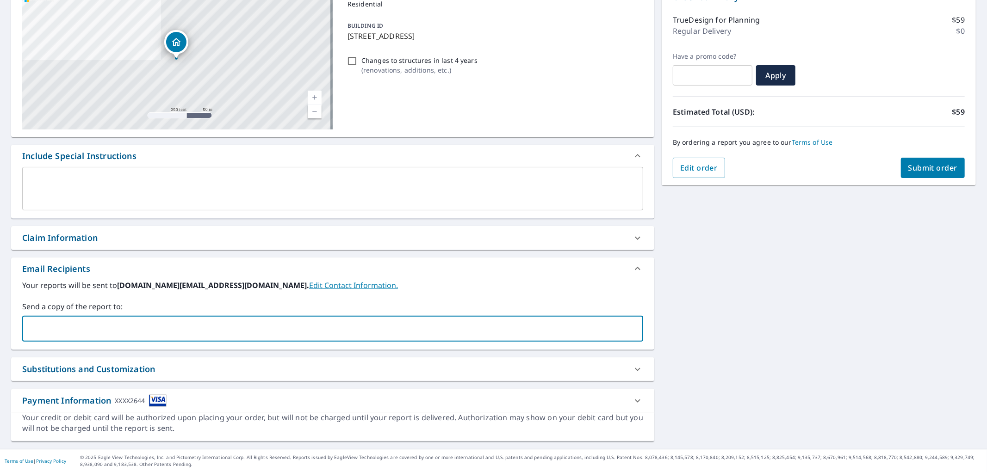
paste input "[EMAIL_ADDRESS][DOMAIN_NAME]"
type input "[EMAIL_ADDRESS][DOMAIN_NAME]"
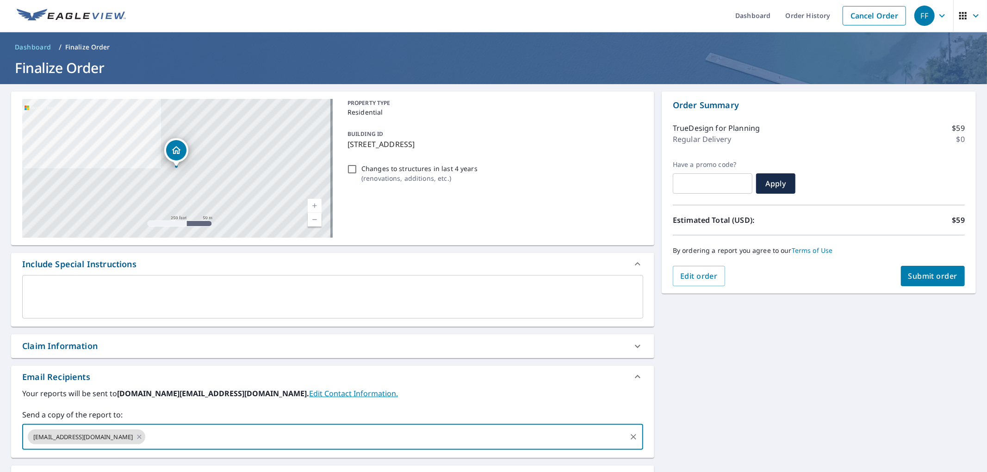
scroll to position [0, 0]
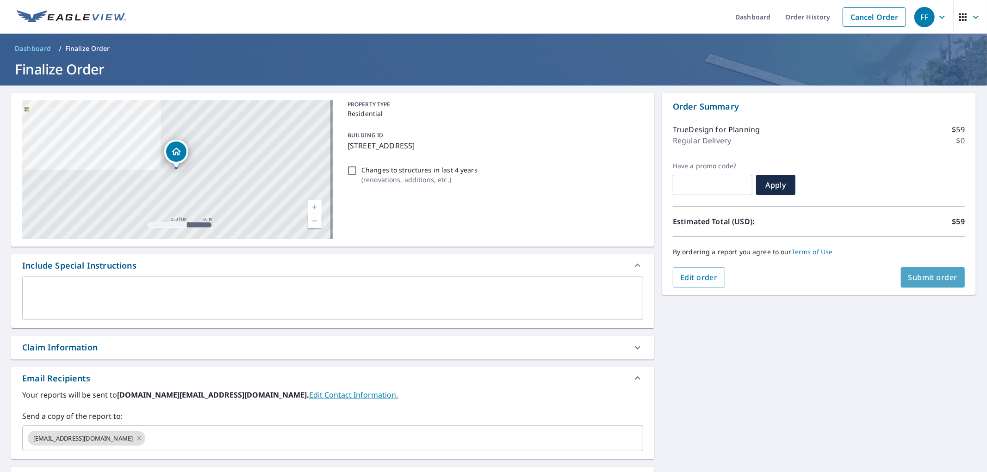
click at [914, 273] on span "Submit order" at bounding box center [933, 278] width 50 height 10
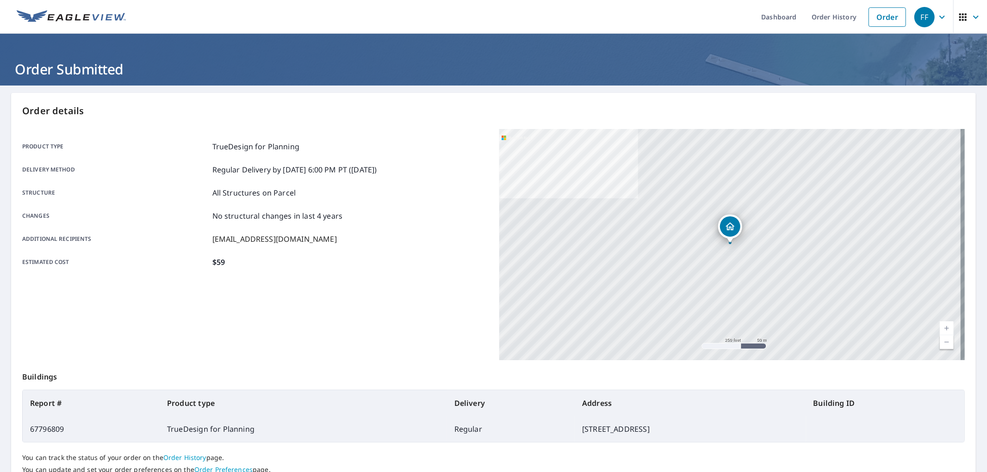
click at [106, 28] on link at bounding box center [71, 17] width 120 height 34
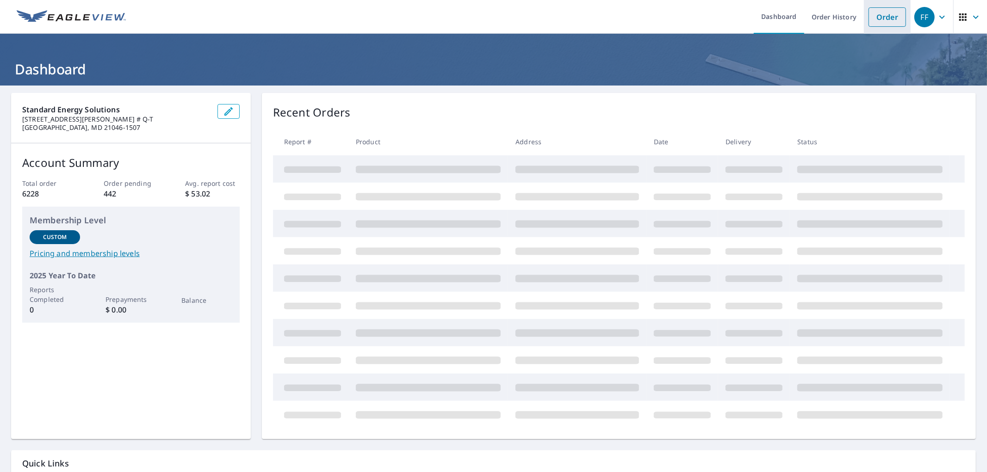
click at [872, 19] on link "Order" at bounding box center [886, 16] width 37 height 19
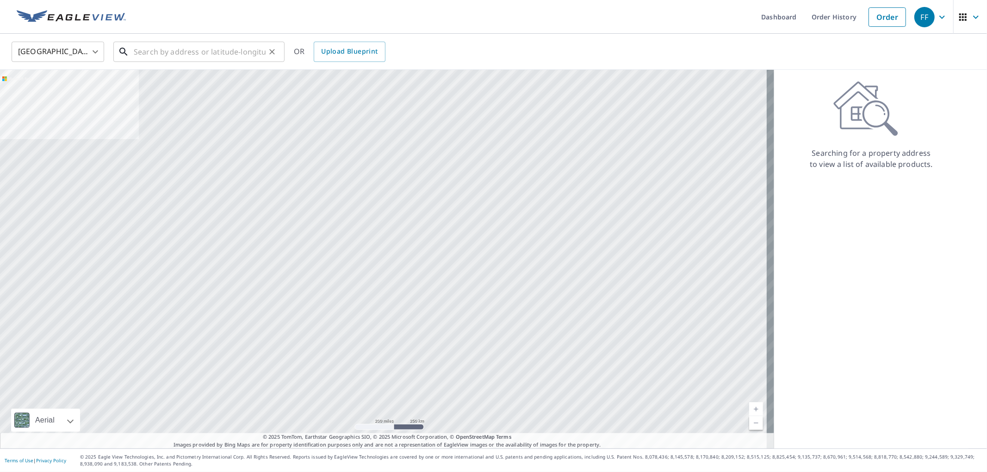
click at [183, 51] on input "text" at bounding box center [200, 52] width 132 height 26
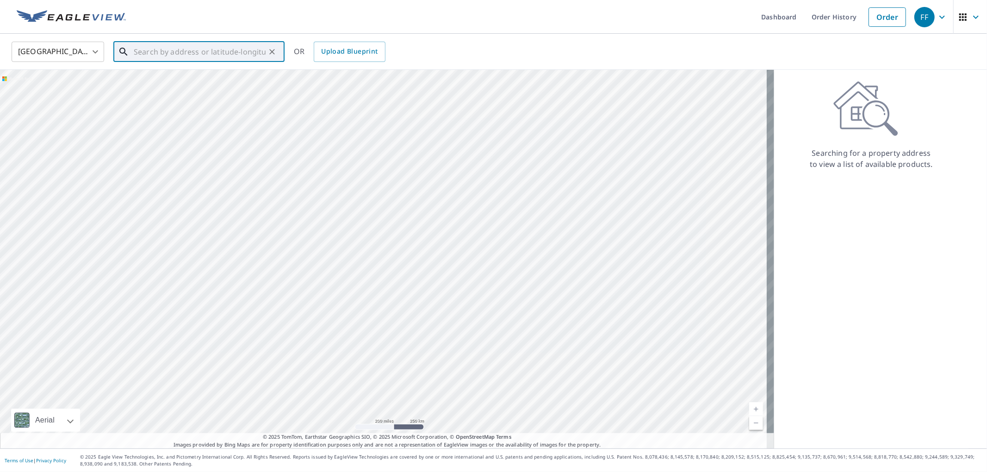
paste input "[STREET_ADDRESS]"
click at [186, 87] on p "[GEOGRAPHIC_DATA]" at bounding box center [204, 88] width 145 height 9
type input "[STREET_ADDRESS]"
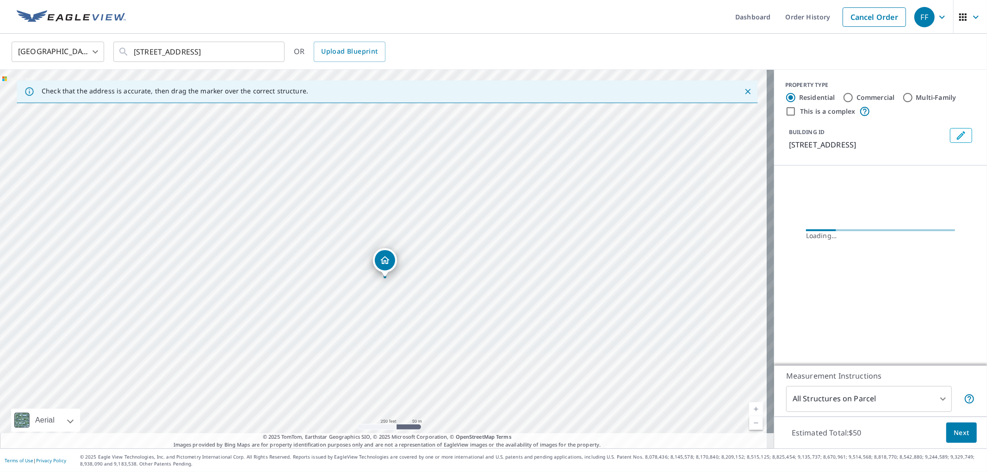
drag, startPoint x: 430, startPoint y: 168, endPoint x: 432, endPoint y: 193, distance: 25.0
click at [432, 193] on div "[STREET_ADDRESS]" at bounding box center [387, 259] width 774 height 379
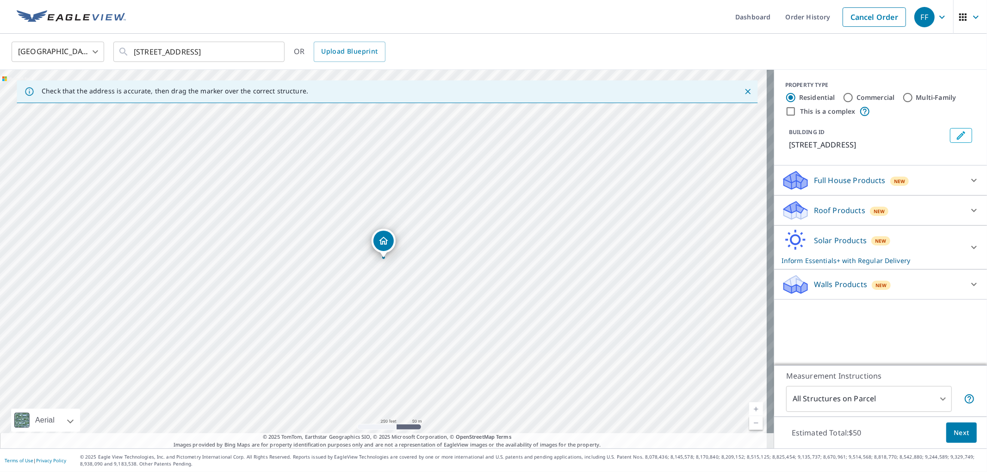
click at [880, 249] on div "Solar Products New Inform Essentials+ with Regular Delivery" at bounding box center [871, 247] width 181 height 36
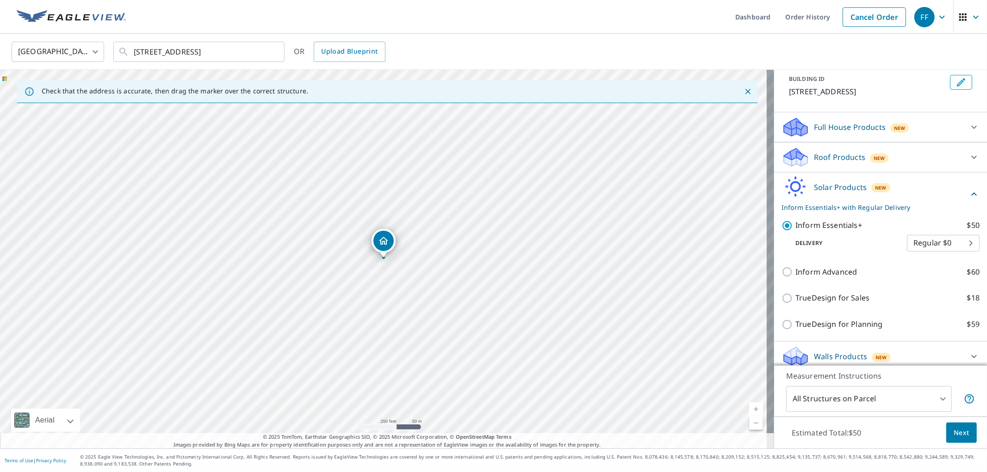
scroll to position [54, 0]
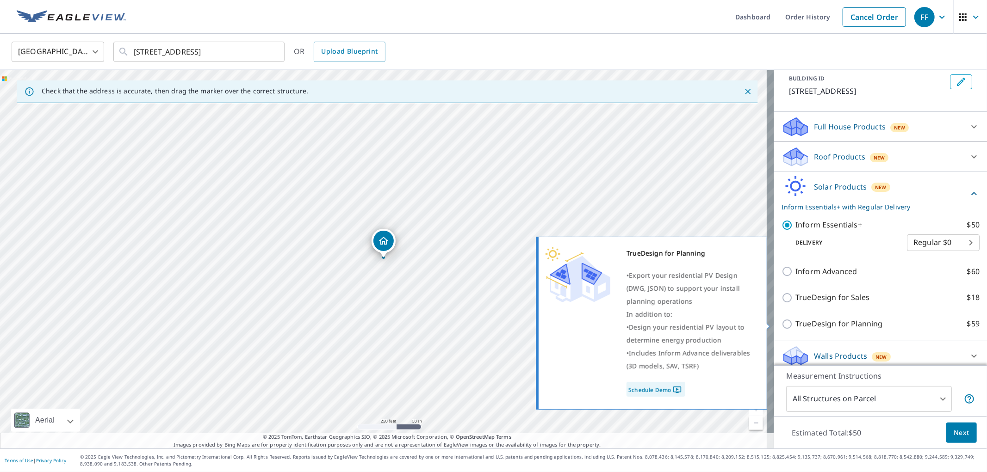
click at [862, 321] on p "TrueDesign for Planning" at bounding box center [838, 324] width 87 height 12
click at [795, 321] on input "TrueDesign for Planning $59" at bounding box center [788, 324] width 14 height 11
checkbox input "true"
checkbox input "false"
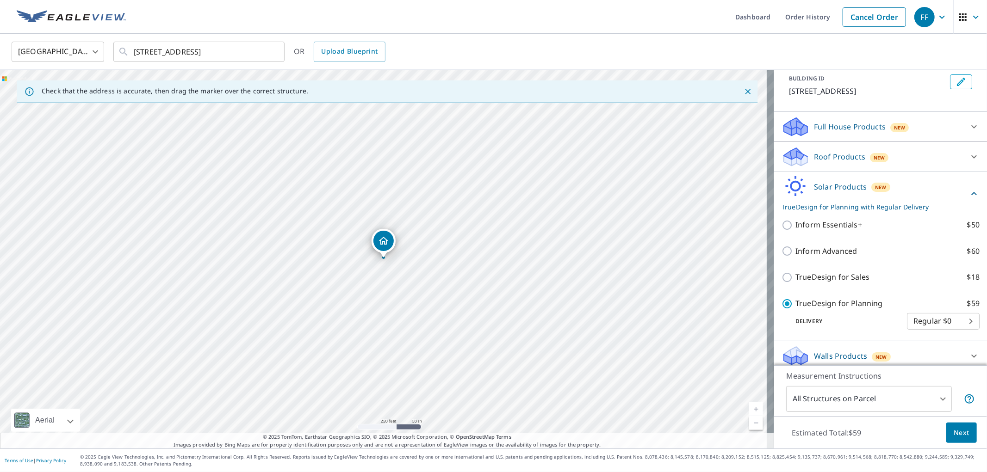
click at [950, 425] on button "Next" at bounding box center [961, 433] width 31 height 21
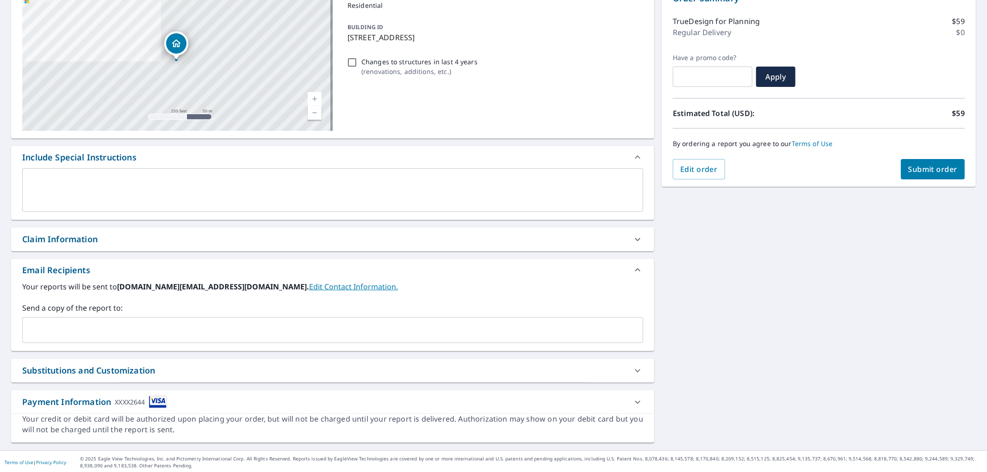
scroll to position [110, 0]
click at [356, 325] on input "text" at bounding box center [325, 329] width 599 height 18
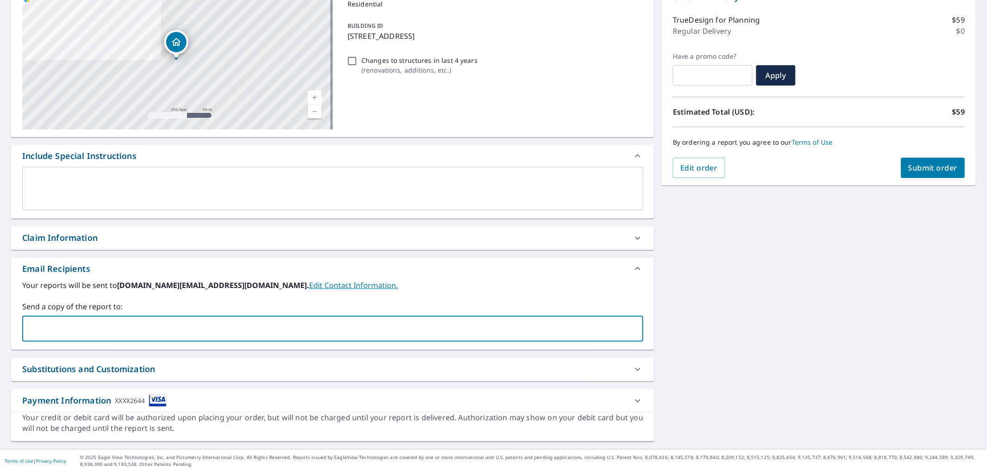
paste input "[EMAIL_ADDRESS][DOMAIN_NAME]"
type input "[EMAIL_ADDRESS][DOMAIN_NAME]"
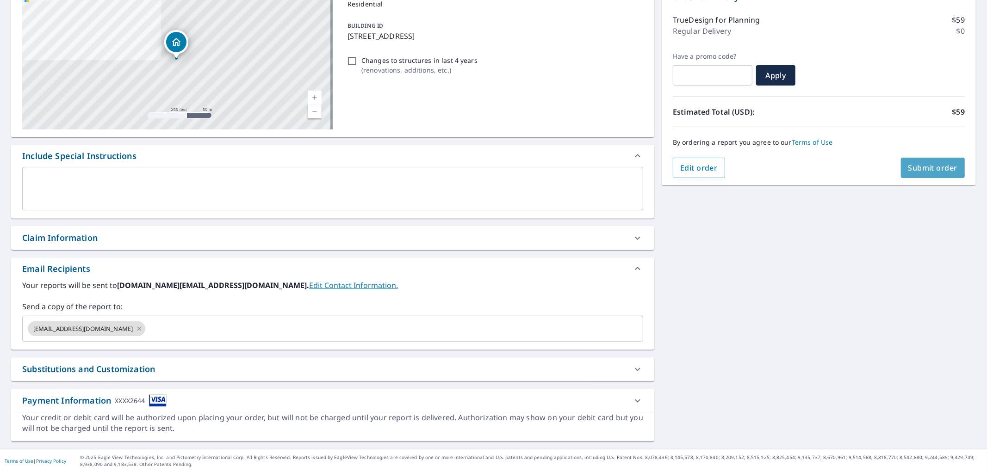
click at [923, 163] on span "Submit order" at bounding box center [933, 168] width 50 height 10
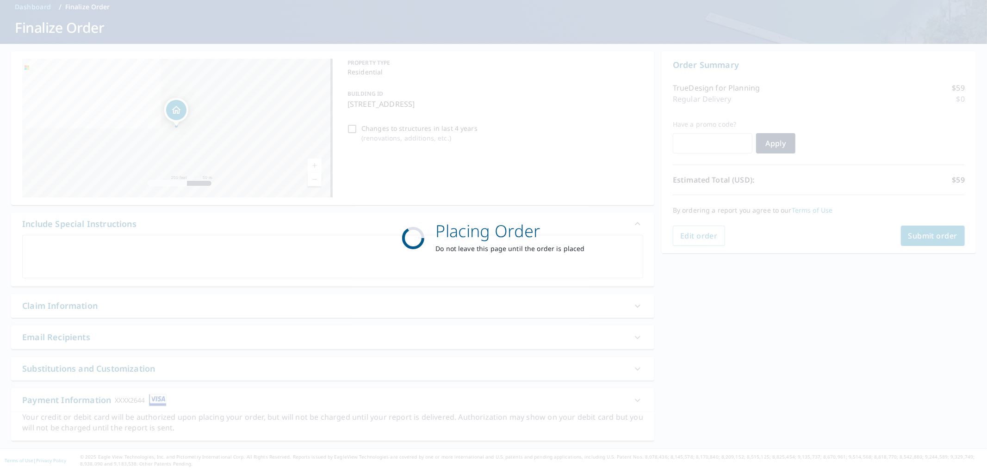
scroll to position [42, 0]
